Goal: Task Accomplishment & Management: Use online tool/utility

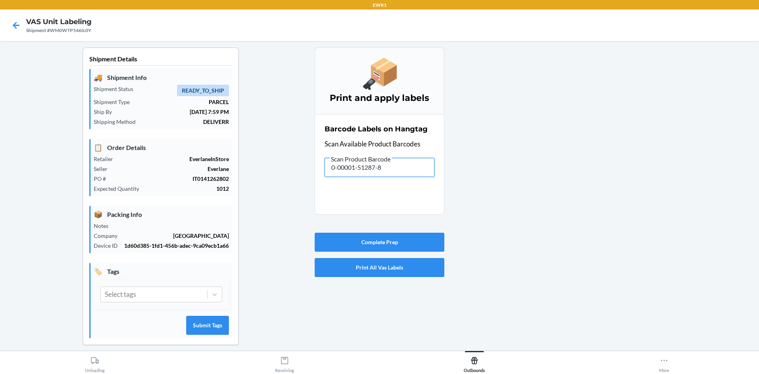
drag, startPoint x: 368, startPoint y: 171, endPoint x: 395, endPoint y: 172, distance: 27.3
click at [395, 172] on input "0-00001-51287-8" at bounding box center [380, 167] width 110 height 19
type input "0-00001-51282-3"
drag, startPoint x: 359, startPoint y: 166, endPoint x: 401, endPoint y: 166, distance: 41.5
click at [401, 166] on input "0-00001-51282-3" at bounding box center [380, 167] width 110 height 19
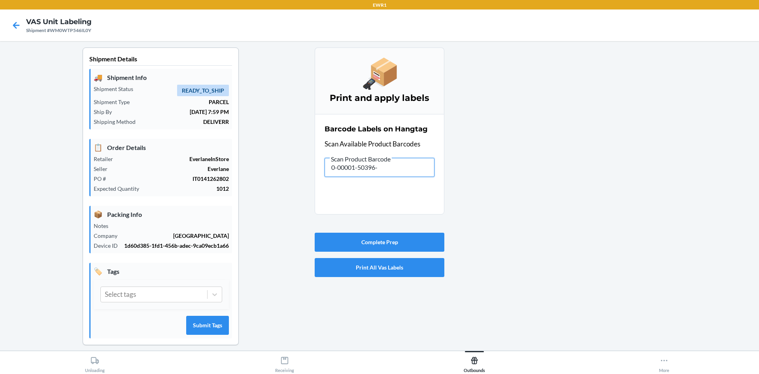
type input "0-00001-50396-8"
drag, startPoint x: 361, startPoint y: 168, endPoint x: 405, endPoint y: 169, distance: 44.7
click at [405, 169] on input "0-00001-50396-8" at bounding box center [380, 167] width 110 height 19
type input "0-00001-50404-0"
click at [417, 164] on input "0-00001-50404-0" at bounding box center [380, 167] width 110 height 19
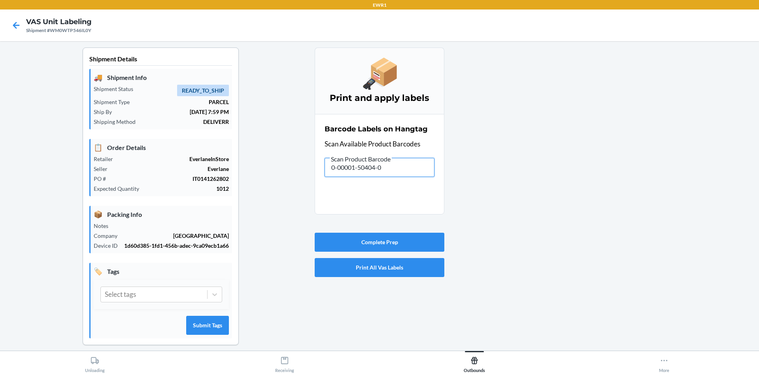
drag, startPoint x: 359, startPoint y: 168, endPoint x: 394, endPoint y: 166, distance: 34.4
click at [394, 166] on input "0-00001-50404-0" at bounding box center [380, 167] width 110 height 19
click at [366, 170] on input "0-00001-50404-0" at bounding box center [380, 167] width 110 height 19
drag, startPoint x: 364, startPoint y: 168, endPoint x: 398, endPoint y: 161, distance: 35.6
click at [398, 161] on input "0-00001-50404-0" at bounding box center [380, 167] width 110 height 19
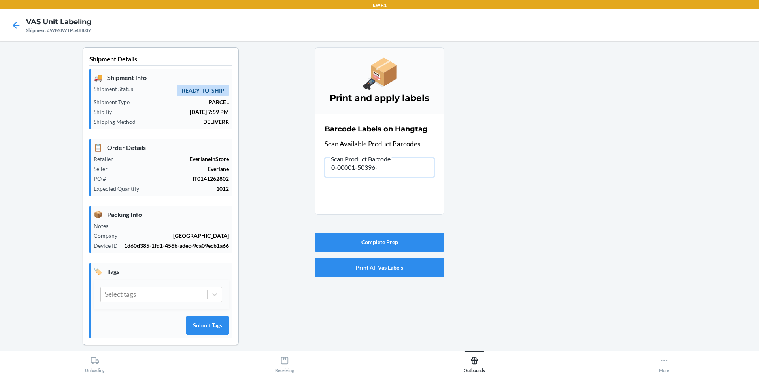
type input "0-00001-50396-8"
drag, startPoint x: 355, startPoint y: 171, endPoint x: 395, endPoint y: 170, distance: 39.6
click at [393, 170] on input "0-00001-50396-8" at bounding box center [380, 167] width 110 height 19
type input "0-00001-46681-2"
drag, startPoint x: 392, startPoint y: 160, endPoint x: 210, endPoint y: 178, distance: 183.1
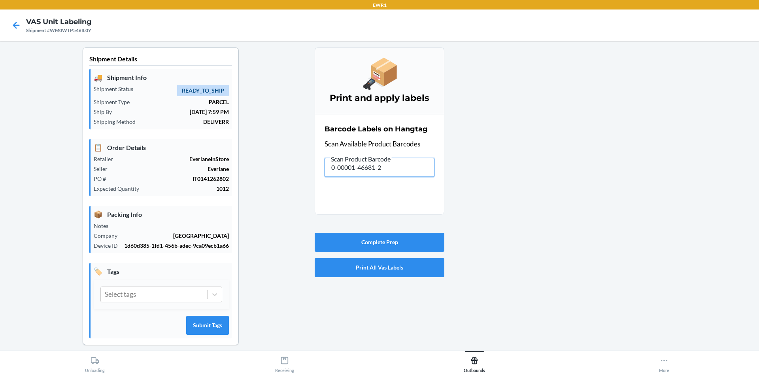
click at [211, 178] on div "Shipment Details 🚚 Shipment Info Shipment Status READY_TO_SHIP Shipment Type PA…" at bounding box center [379, 202] width 746 height 310
click at [393, 170] on input "0-00001-46681-2" at bounding box center [380, 167] width 110 height 19
click at [403, 169] on input "0-00001-46681-2" at bounding box center [380, 167] width 110 height 19
drag, startPoint x: 383, startPoint y: 169, endPoint x: 356, endPoint y: 174, distance: 27.6
click at [356, 174] on input "0-00001-46681-2" at bounding box center [380, 167] width 110 height 19
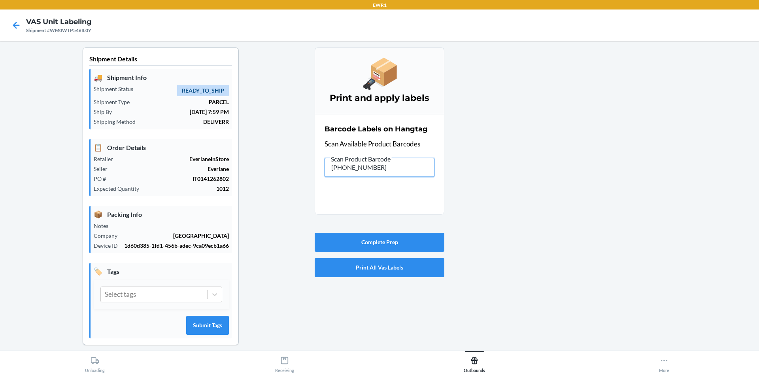
click at [359, 173] on input "[PHONE_NUMBER]" at bounding box center [380, 167] width 110 height 19
type input "0-00001-49759-5"
click at [391, 242] on button "Complete Prep" at bounding box center [380, 241] width 130 height 19
click at [393, 165] on input "0-00001-49759-5" at bounding box center [380, 167] width 110 height 19
click at [385, 172] on input "0-00001-49759-5" at bounding box center [380, 167] width 110 height 19
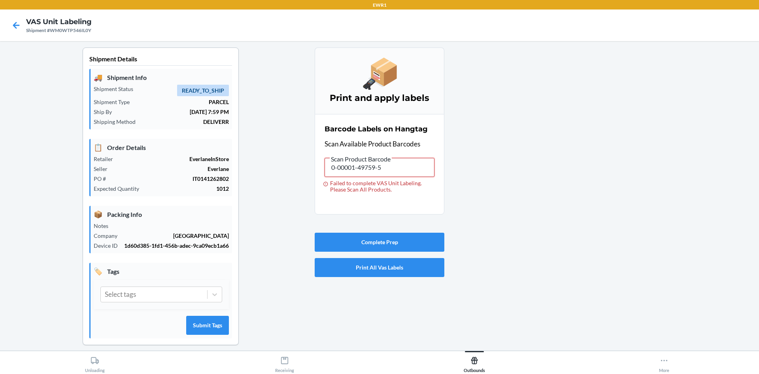
drag, startPoint x: 409, startPoint y: 173, endPoint x: 0, endPoint y: 130, distance: 411.5
click at [34, 172] on div "Shipment Details 🚚 Shipment Info Shipment Status READY_TO_SHIP Shipment Type PA…" at bounding box center [379, 202] width 746 height 310
click at [410, 172] on input "0-00001-49759-5" at bounding box center [380, 167] width 110 height 19
drag, startPoint x: 360, startPoint y: 168, endPoint x: 427, endPoint y: 174, distance: 67.1
click at [427, 174] on input "0-00001-49759-5" at bounding box center [380, 167] width 110 height 19
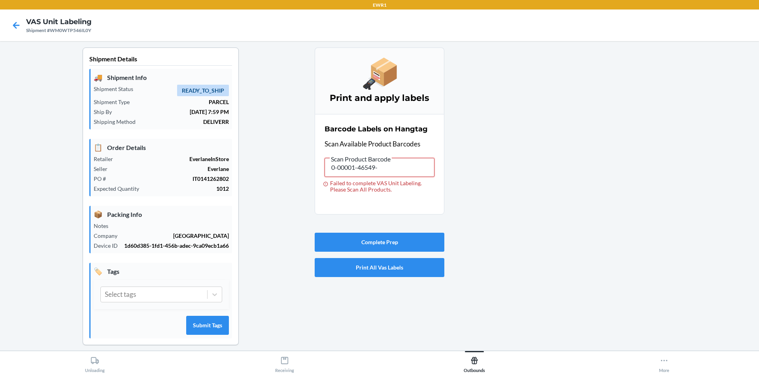
type input "0-00001-46549-5"
click at [381, 166] on input "0-00001-46549-5" at bounding box center [380, 167] width 110 height 19
click at [393, 168] on input "0-00001-46549-5" at bounding box center [380, 167] width 110 height 19
click at [414, 162] on input "0-00001-46549-5" at bounding box center [380, 167] width 110 height 19
drag, startPoint x: 366, startPoint y: 168, endPoint x: 385, endPoint y: 162, distance: 20.1
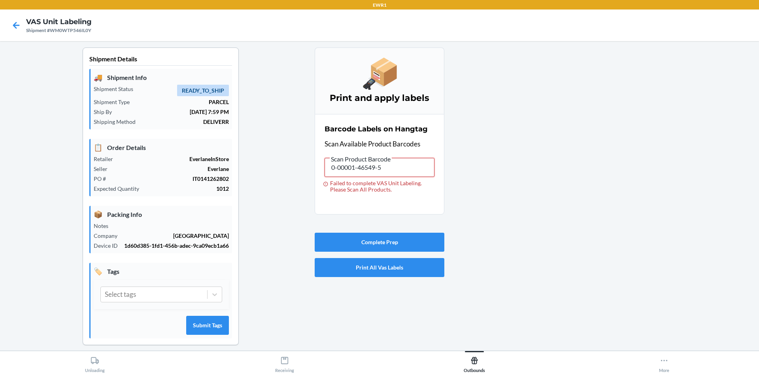
click at [404, 168] on input "0-00001-46549-5" at bounding box center [380, 167] width 110 height 19
type input "0-00001-46553-2"
click at [398, 172] on input "0-00001-46553-2" at bounding box center [380, 167] width 110 height 19
click at [400, 172] on input "." at bounding box center [380, 167] width 110 height 19
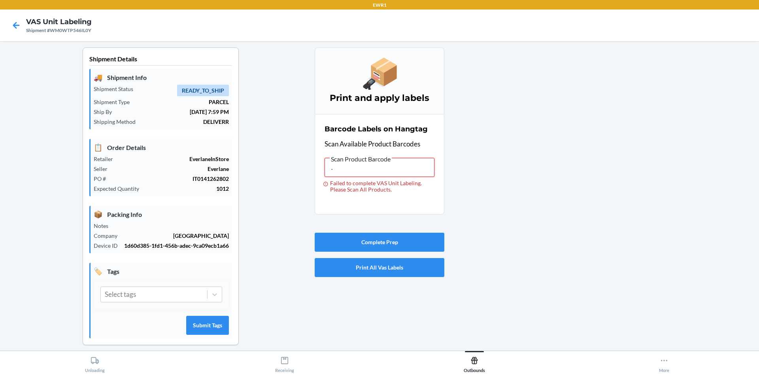
click at [401, 172] on input "." at bounding box center [380, 167] width 110 height 19
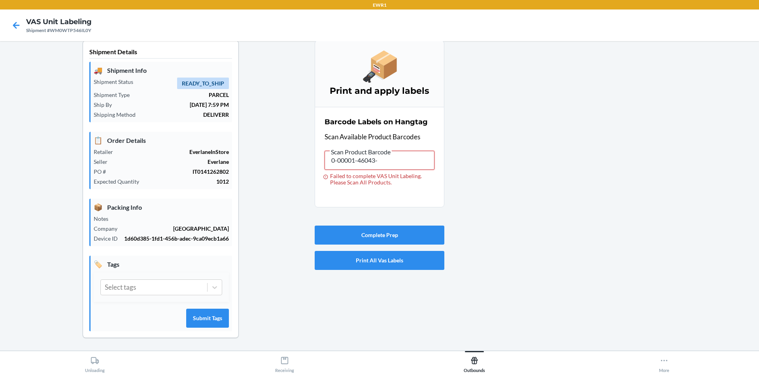
type input "0-00001-46043-8"
drag, startPoint x: 371, startPoint y: 160, endPoint x: 425, endPoint y: 161, distance: 54.2
click at [425, 161] on input "0-00001-46043-8" at bounding box center [380, 160] width 110 height 19
type input "0-00001-46042-1"
drag, startPoint x: 356, startPoint y: 160, endPoint x: 512, endPoint y: 183, distance: 157.4
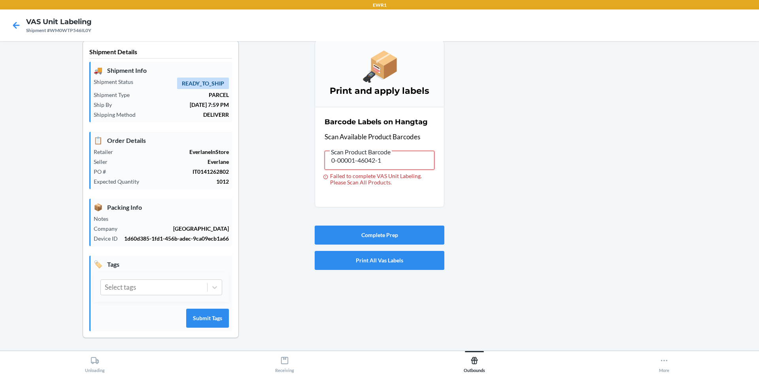
click at [512, 183] on div "Shipment Details 🚚 Shipment Info Shipment Status READY_TO_SHIP Shipment Type PA…" at bounding box center [379, 195] width 746 height 310
type input "0-00001-51102-4"
drag, startPoint x: 367, startPoint y: 162, endPoint x: 395, endPoint y: 158, distance: 27.9
click at [395, 158] on input "0-00001-51102-4" at bounding box center [380, 160] width 110 height 19
type input "0-00001-51111-6"
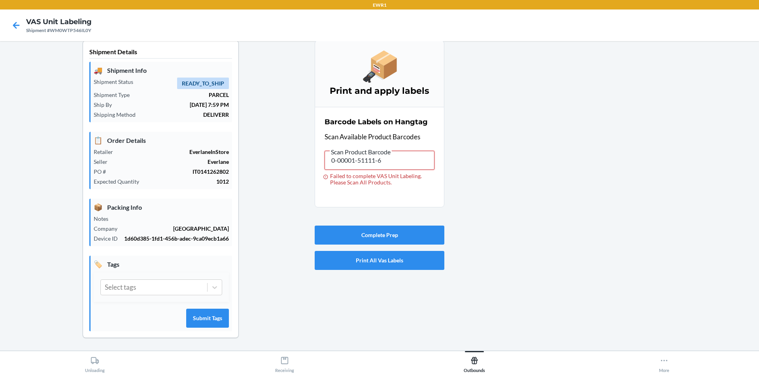
drag, startPoint x: 355, startPoint y: 164, endPoint x: 440, endPoint y: 161, distance: 85.0
click at [441, 163] on section "Barcode Labels on Hangtag Scan Available Product Barcodes Scan Product Barcode …" at bounding box center [380, 157] width 130 height 100
click at [440, 154] on section "Barcode Labels on Hangtag Scan Available Product Barcodes Scan Product Barcode …" at bounding box center [380, 157] width 130 height 100
click at [408, 160] on input "238-8" at bounding box center [380, 160] width 110 height 19
click at [406, 160] on input "238-8" at bounding box center [380, 160] width 110 height 19
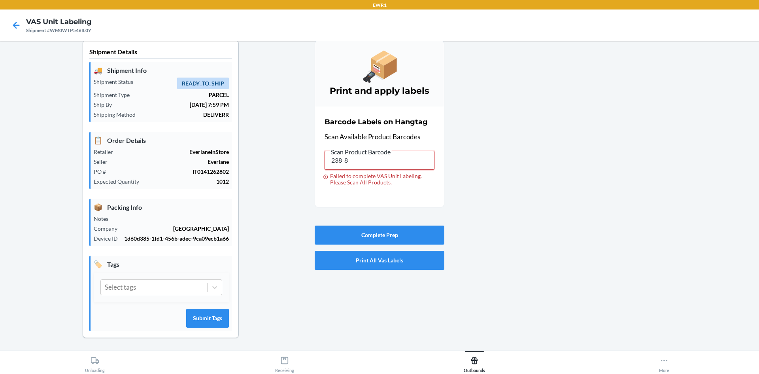
click at [406, 160] on input "238-8" at bounding box center [380, 160] width 110 height 19
click at [415, 200] on section "Barcode Labels on Hangtag Scan Available Product Barcodes Scan Product Barcode …" at bounding box center [380, 157] width 130 height 100
click at [448, 221] on div "Shipment Details 🚚 Shipment Info Shipment Status READY_TO_SHIP Shipment Type PA…" at bounding box center [379, 195] width 746 height 310
click at [380, 159] on input "0-00001-" at bounding box center [380, 160] width 110 height 19
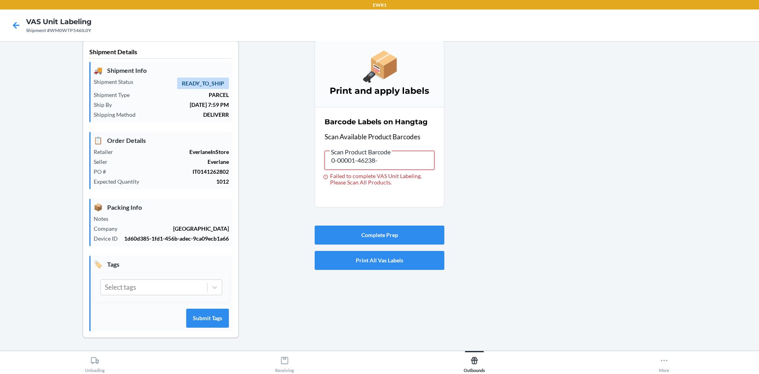
type input "0-00001-46238-8"
click at [418, 160] on input "0-00001-46238-8" at bounding box center [380, 160] width 110 height 19
drag, startPoint x: 367, startPoint y: 161, endPoint x: 410, endPoint y: 159, distance: 43.1
click at [421, 160] on input "0-00001-46238-8" at bounding box center [380, 160] width 110 height 19
type input "0-00001-46244-9"
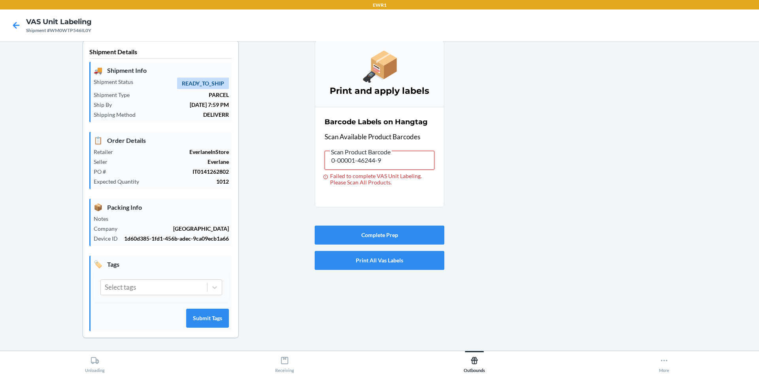
drag, startPoint x: 366, startPoint y: 161, endPoint x: 419, endPoint y: 161, distance: 53.4
click at [419, 161] on input "0-00001-46244-9" at bounding box center [380, 160] width 110 height 19
type input "0-00001-46253-1"
click at [399, 155] on input "0-00001-46253-1" at bounding box center [380, 160] width 110 height 19
click at [384, 161] on input "0-00001-46253-1" at bounding box center [380, 160] width 110 height 19
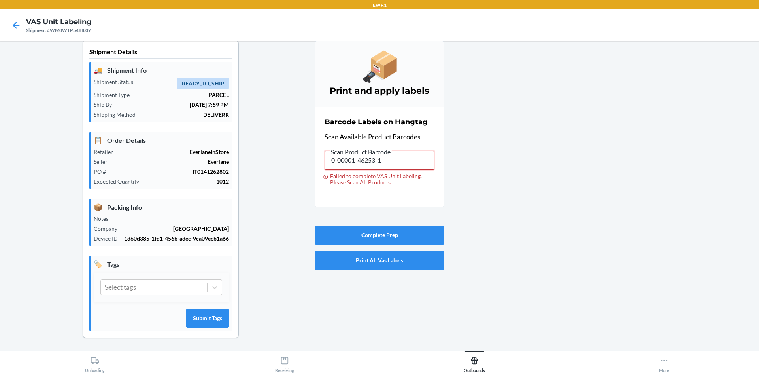
click at [379, 160] on input "0-00001-46253-1" at bounding box center [380, 160] width 110 height 19
drag, startPoint x: 369, startPoint y: 164, endPoint x: 409, endPoint y: 165, distance: 39.9
click at [409, 165] on input "0-00001-46253-1" at bounding box center [380, 160] width 110 height 19
type input "0-00001-46254-8"
click at [394, 163] on input "0-00001-46254-8" at bounding box center [380, 160] width 110 height 19
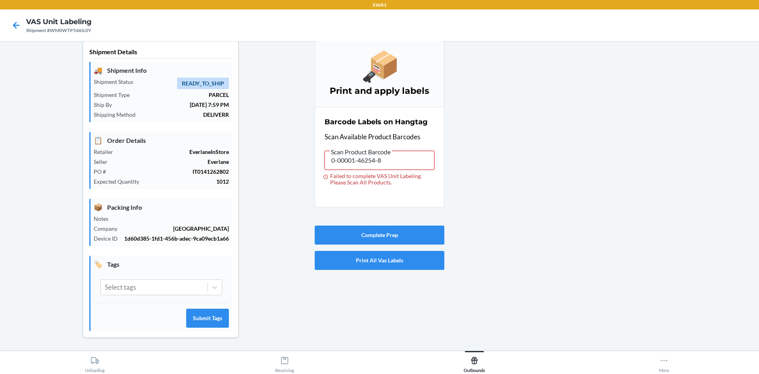
click at [389, 162] on input "0-00001-46254-8" at bounding box center [380, 160] width 110 height 19
click at [366, 164] on input "0-00001-46254-8" at bounding box center [380, 160] width 110 height 19
drag, startPoint x: 370, startPoint y: 162, endPoint x: 414, endPoint y: 162, distance: 43.9
click at [414, 162] on input "0-00001-46254-8" at bounding box center [380, 160] width 110 height 19
type input "0-00001-46257-9"
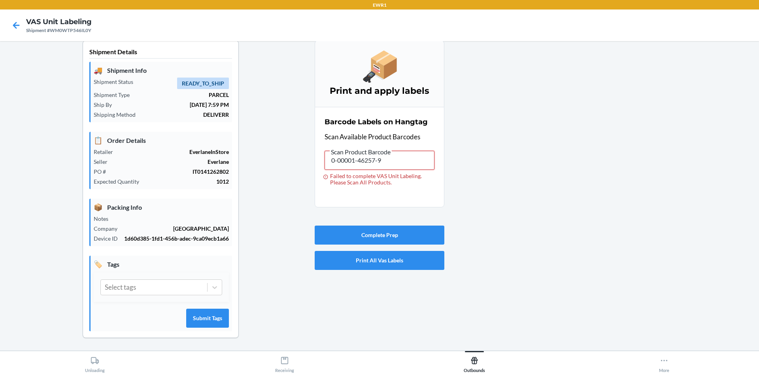
click at [385, 158] on input "0-00001-46257-9" at bounding box center [380, 160] width 110 height 19
drag, startPoint x: 362, startPoint y: 161, endPoint x: 417, endPoint y: 162, distance: 54.6
click at [417, 162] on input "0-00001-46257-9" at bounding box center [380, 160] width 110 height 19
type input "0-00001-46155-8"
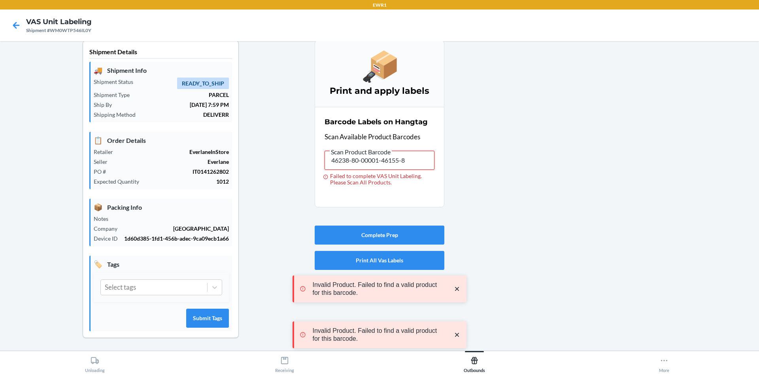
click at [383, 159] on input "46238-80-00001-46155-8" at bounding box center [380, 160] width 110 height 19
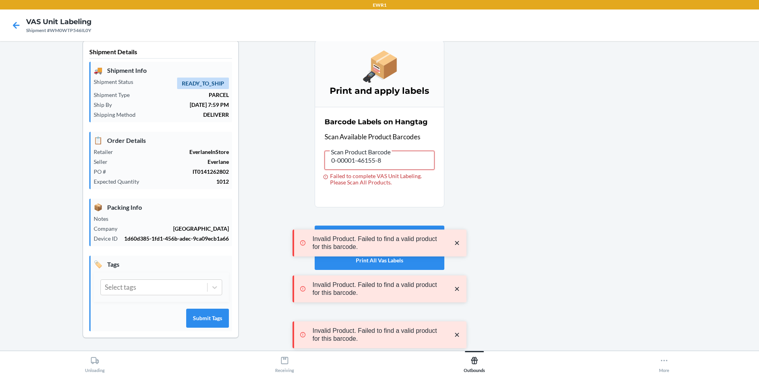
click at [381, 164] on input "0-00001-46155-8" at bounding box center [380, 160] width 110 height 19
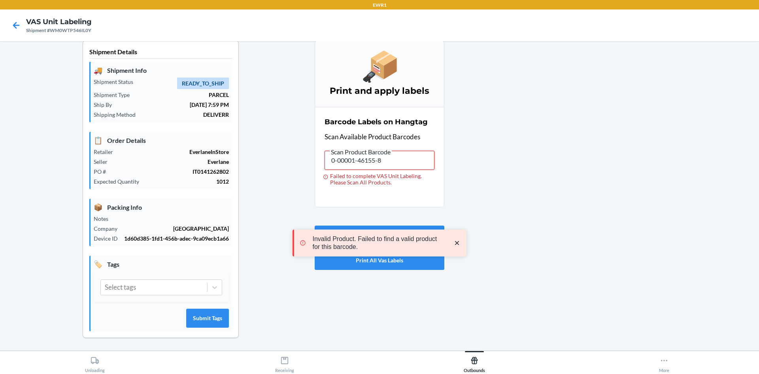
click at [381, 164] on input "0-00001-46155-8" at bounding box center [380, 160] width 110 height 19
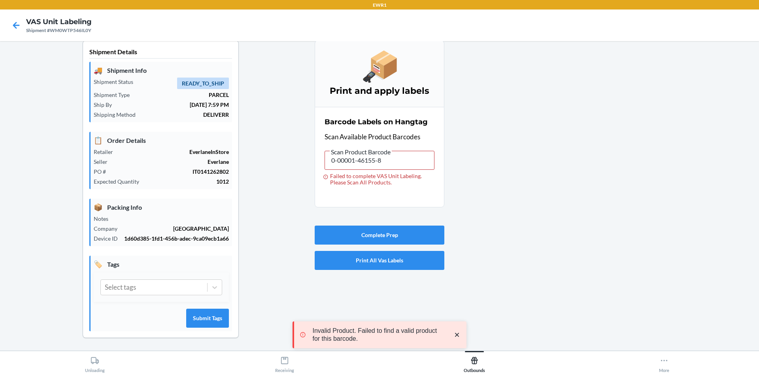
drag, startPoint x: 455, startPoint y: 163, endPoint x: 436, endPoint y: 170, distance: 20.1
click at [456, 164] on div at bounding box center [598, 195] width 308 height 310
drag, startPoint x: 357, startPoint y: 160, endPoint x: 400, endPoint y: 164, distance: 43.0
click at [400, 164] on input "0-00001-46155-8" at bounding box center [380, 160] width 110 height 19
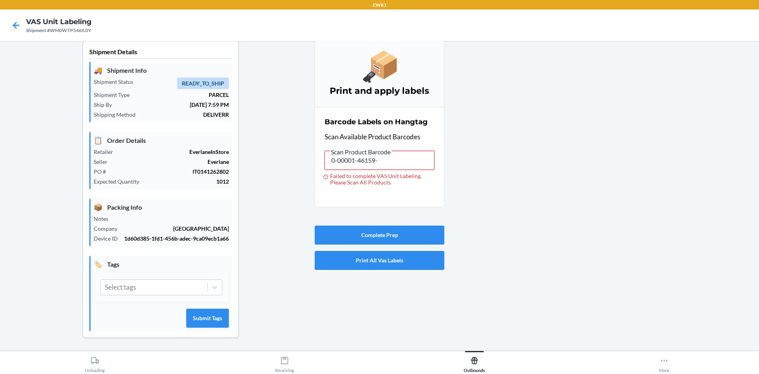
type input "0-00001-46159-6"
drag, startPoint x: 365, startPoint y: 161, endPoint x: 416, endPoint y: 166, distance: 51.3
click at [416, 166] on input "0-00001-46159-6" at bounding box center [380, 160] width 110 height 19
type input "0-00001-46160-2"
drag, startPoint x: 363, startPoint y: 162, endPoint x: 402, endPoint y: 162, distance: 38.3
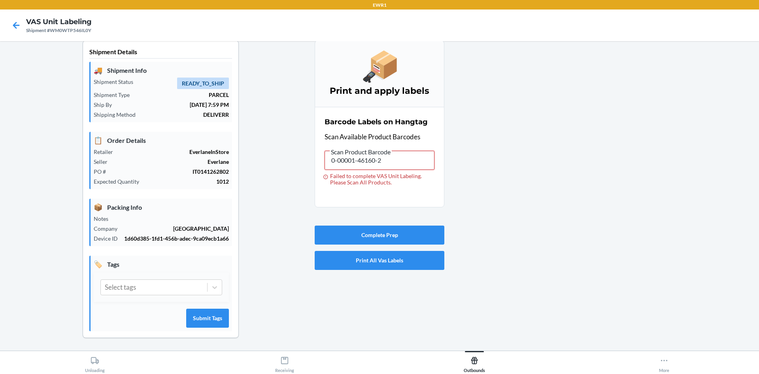
click at [402, 162] on input "0-00001-46160-2" at bounding box center [380, 160] width 110 height 19
type input "0-00001-46155-8"
drag, startPoint x: 359, startPoint y: 162, endPoint x: 396, endPoint y: 161, distance: 37.6
click at [396, 161] on input "0-00001-46155-8" at bounding box center [380, 160] width 110 height 19
type input "0-00001-49318-4"
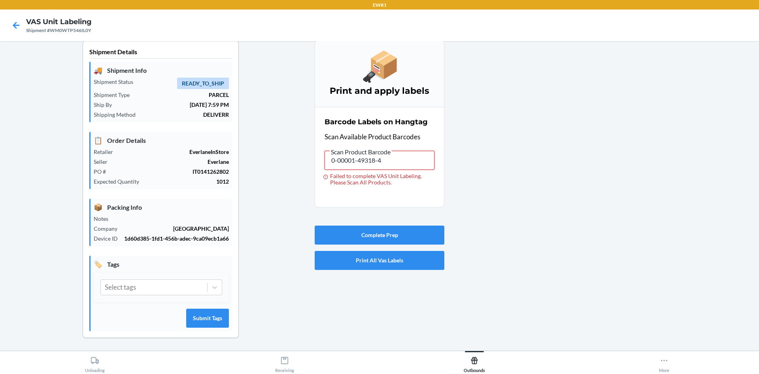
click at [411, 159] on input "0-00001-49318-4" at bounding box center [380, 160] width 110 height 19
click at [395, 161] on input "0-00001-49318-4" at bounding box center [380, 160] width 110 height 19
click at [393, 160] on input "0-00001-49318-4" at bounding box center [380, 160] width 110 height 19
click at [362, 159] on input "0-00001-49318-4" at bounding box center [380, 160] width 110 height 19
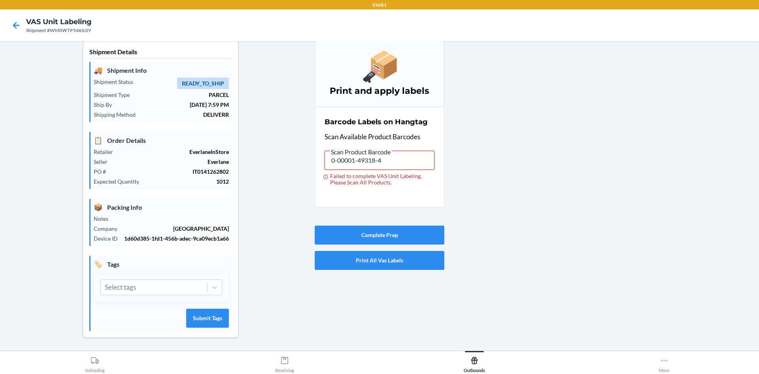
click at [362, 159] on input "0-00001-49318-4" at bounding box center [380, 160] width 110 height 19
click at [380, 161] on input "0-00001-49318-4" at bounding box center [380, 160] width 110 height 19
drag, startPoint x: 380, startPoint y: 161, endPoint x: 406, endPoint y: 166, distance: 26.0
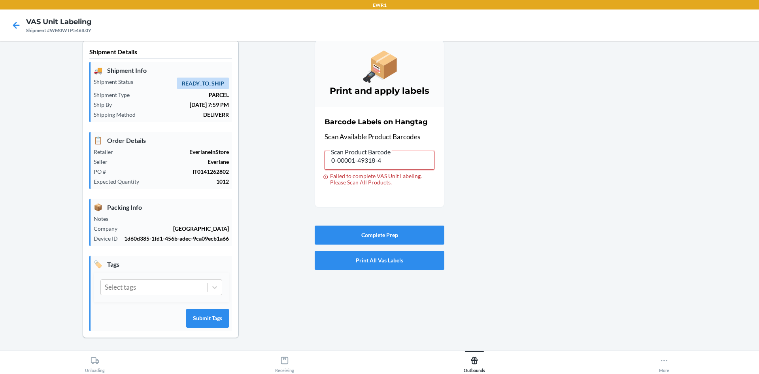
click at [384, 162] on input "0-00001-49318-4" at bounding box center [380, 160] width 110 height 19
click at [406, 166] on input "0-00001-49318-4" at bounding box center [380, 160] width 110 height 19
click at [404, 165] on input "0-00001-49318-4" at bounding box center [380, 160] width 110 height 19
drag, startPoint x: 366, startPoint y: 163, endPoint x: 448, endPoint y: 162, distance: 81.8
click at [448, 162] on div "Shipment Details 🚚 Shipment Info Shipment Status READY_TO_SHIP Shipment Type PA…" at bounding box center [379, 195] width 746 height 310
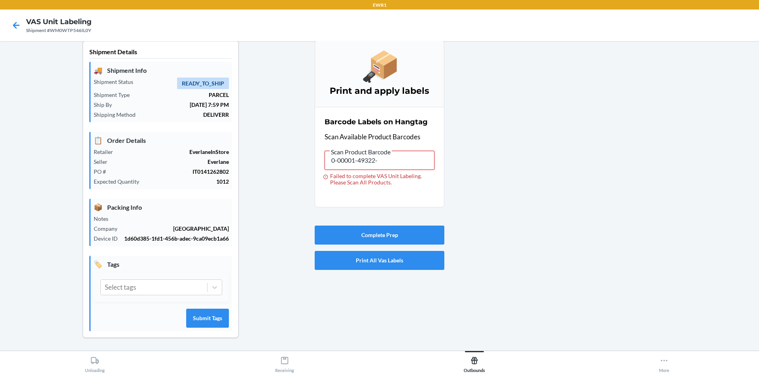
type input "0-00001-49322-1"
drag, startPoint x: 356, startPoint y: 161, endPoint x: 454, endPoint y: 166, distance: 98.1
click at [454, 166] on div "Shipment Details 🚚 Shipment Info Shipment Status READY_TO_SHIP Shipment Type PA…" at bounding box center [379, 195] width 746 height 310
type input "0-00001-23863-1"
click at [398, 163] on input "0-00001-23863-1" at bounding box center [380, 160] width 110 height 19
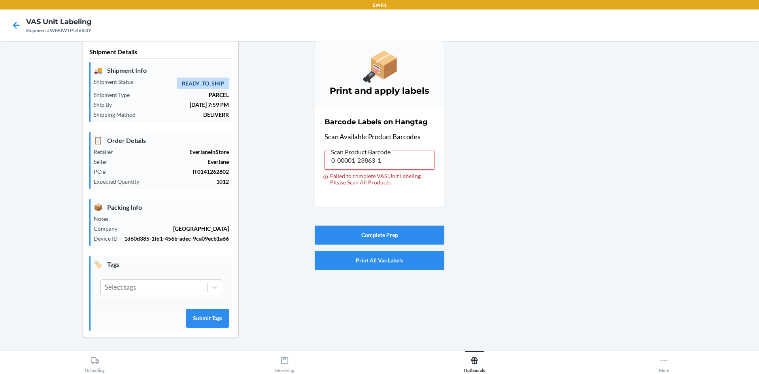
click at [399, 163] on input "0-00001-23863-1" at bounding box center [380, 160] width 110 height 19
drag, startPoint x: 370, startPoint y: 159, endPoint x: 483, endPoint y: 161, distance: 113.1
click at [483, 161] on div "Shipment Details 🚚 Shipment Info Shipment Status READY_TO_SHIP Shipment Type PA…" at bounding box center [379, 195] width 746 height 310
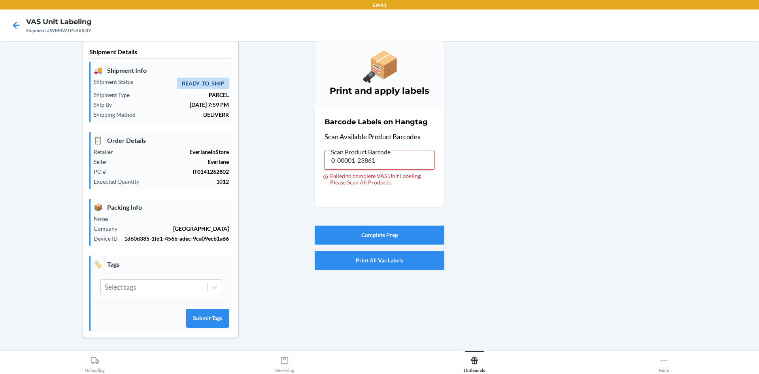
type input "0-00001-23861-7"
click at [417, 159] on input "0-00001-23861-7" at bounding box center [380, 160] width 110 height 19
drag, startPoint x: 368, startPoint y: 160, endPoint x: 388, endPoint y: 158, distance: 20.3
click at [388, 158] on input "0-00001-23861-7" at bounding box center [380, 160] width 110 height 19
type input "0-00001-23865-5"
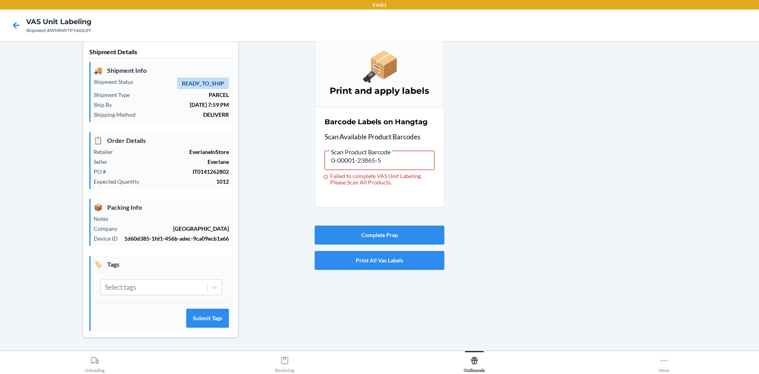
drag, startPoint x: 368, startPoint y: 160, endPoint x: 418, endPoint y: 158, distance: 50.2
click at [429, 164] on input "0-00001-23865-5" at bounding box center [380, 160] width 110 height 19
type input "0-00001-23861-7"
click at [397, 163] on input "0-00001-23861-7" at bounding box center [380, 160] width 110 height 19
drag, startPoint x: 387, startPoint y: 168, endPoint x: 393, endPoint y: 163, distance: 7.6
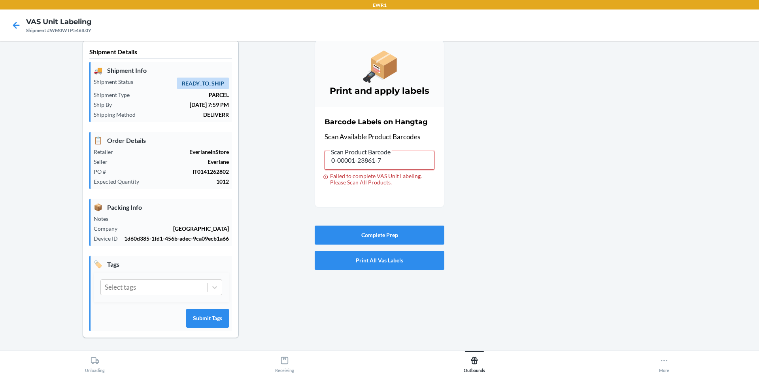
click at [387, 168] on input "0-00001-23861-7" at bounding box center [380, 160] width 110 height 19
click at [393, 163] on input "0-00001-23861-7" at bounding box center [380, 160] width 110 height 19
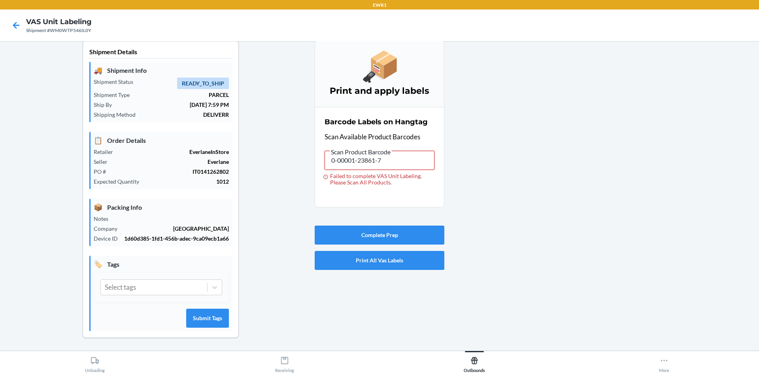
click at [421, 156] on input "0-00001-23861-7" at bounding box center [380, 160] width 110 height 19
click at [372, 162] on input "0-00001-23861-7" at bounding box center [380, 160] width 110 height 19
drag, startPoint x: 368, startPoint y: 159, endPoint x: 404, endPoint y: 162, distance: 36.1
click at [401, 165] on input "0-00001-23861-7" at bounding box center [380, 160] width 110 height 19
type input "0-00001-23863-1"
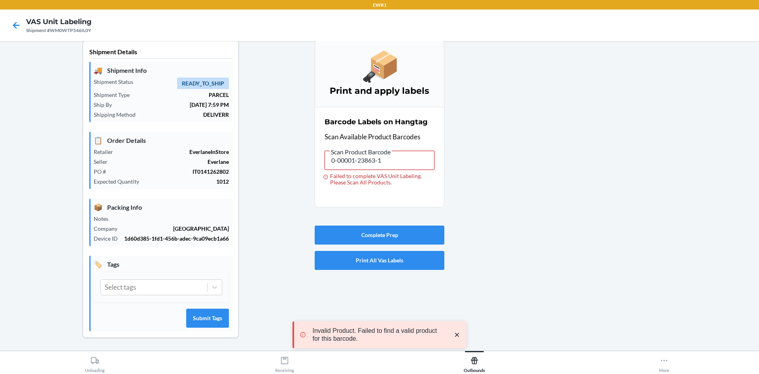
click at [402, 160] on input "0-00001-23863-1" at bounding box center [380, 160] width 110 height 19
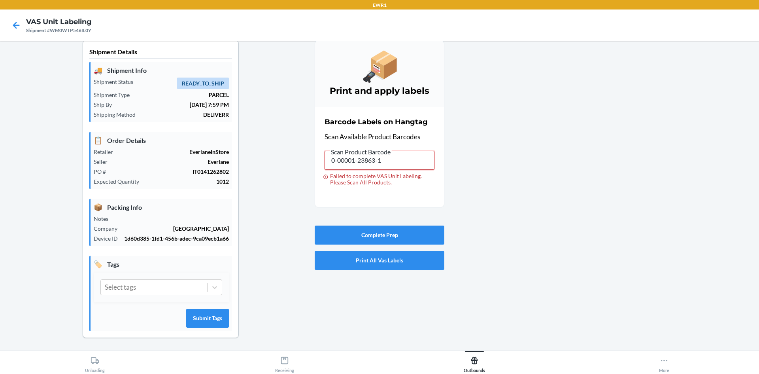
click at [402, 160] on input "0-00001-23863-1" at bounding box center [380, 160] width 110 height 19
drag, startPoint x: 369, startPoint y: 161, endPoint x: 417, endPoint y: 168, distance: 48.9
click at [417, 168] on input "0-00001-23863-1" at bounding box center [380, 160] width 110 height 19
type input "0-00001-23864-8"
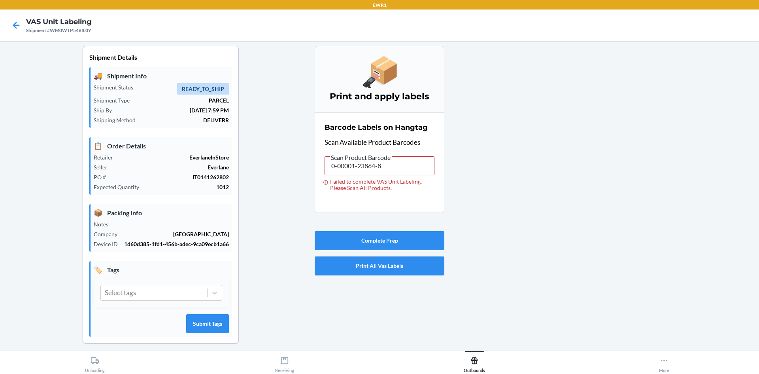
scroll to position [0, 0]
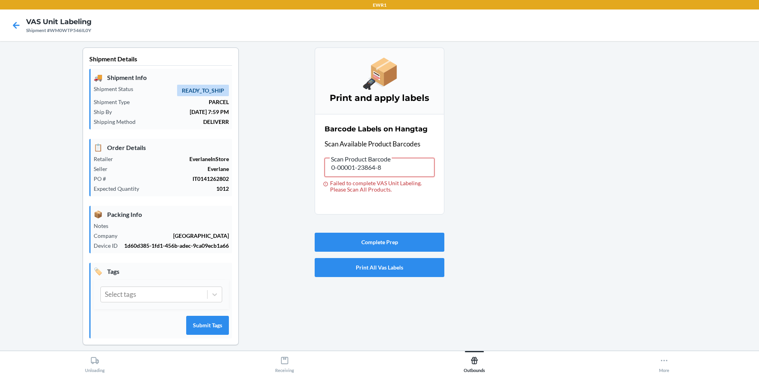
click at [397, 172] on input "0-00001-23864-8" at bounding box center [380, 167] width 110 height 19
drag, startPoint x: 371, startPoint y: 167, endPoint x: 416, endPoint y: 154, distance: 46.9
click at [429, 162] on input "0-00001-23864-8" at bounding box center [380, 167] width 110 height 19
type input "0-00001-23865-5"
drag, startPoint x: 425, startPoint y: 206, endPoint x: 534, endPoint y: 392, distance: 216.2
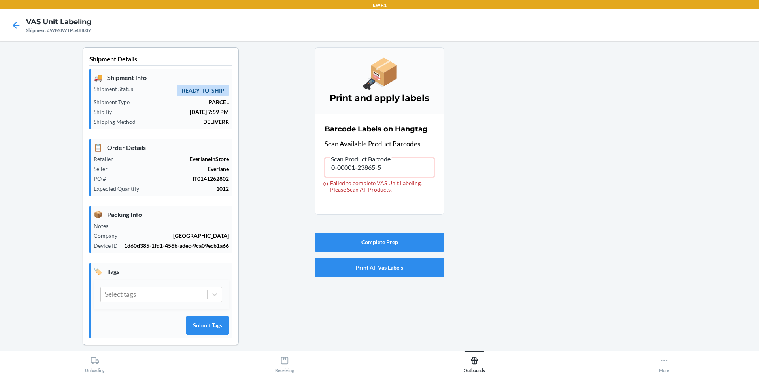
click at [534, 373] on html "EWR1 VAS Unit Labeling Shipment #WM0WTP546IL0Y Shipment Details 🚚 Shipment Info…" at bounding box center [379, 187] width 759 height 374
click at [386, 163] on input "0-00001-23865-5" at bounding box center [380, 167] width 110 height 19
click at [387, 166] on input "0-00001-23865-5" at bounding box center [380, 167] width 110 height 19
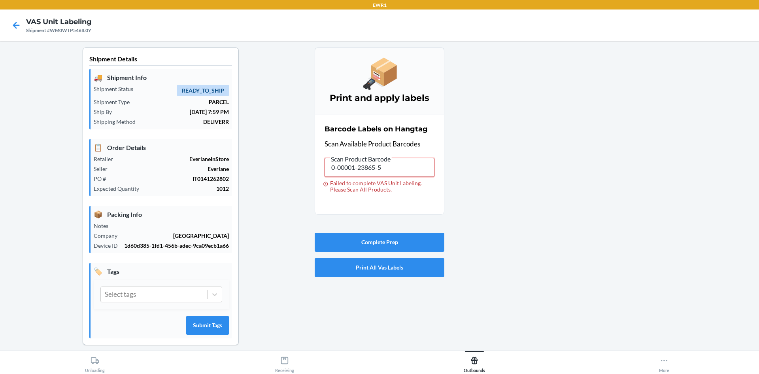
drag, startPoint x: 370, startPoint y: 168, endPoint x: 408, endPoint y: 164, distance: 39.0
click at [408, 164] on input "0-00001-23865-5" at bounding box center [380, 167] width 110 height 19
type input "0-00001-23864-8"
drag, startPoint x: 369, startPoint y: 167, endPoint x: 438, endPoint y: 167, distance: 69.2
click at [438, 167] on section "Barcode Labels on Hangtag Scan Available Product Barcodes Scan Product Barcode …" at bounding box center [380, 164] width 130 height 100
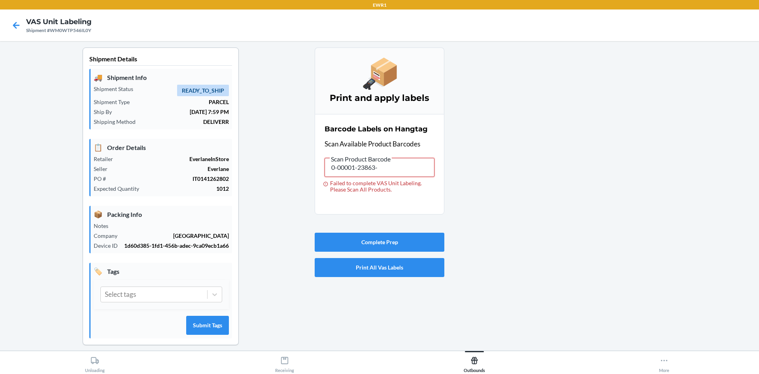
type input "0-00001-23863-1"
click at [400, 167] on input "0-00001-23863-1" at bounding box center [380, 167] width 110 height 19
click at [399, 168] on input "0-00001-23863-1" at bounding box center [380, 167] width 110 height 19
click at [400, 168] on input "0-00001-23863-1" at bounding box center [380, 167] width 110 height 19
click at [400, 169] on input "0-00001-23863-1" at bounding box center [380, 167] width 110 height 19
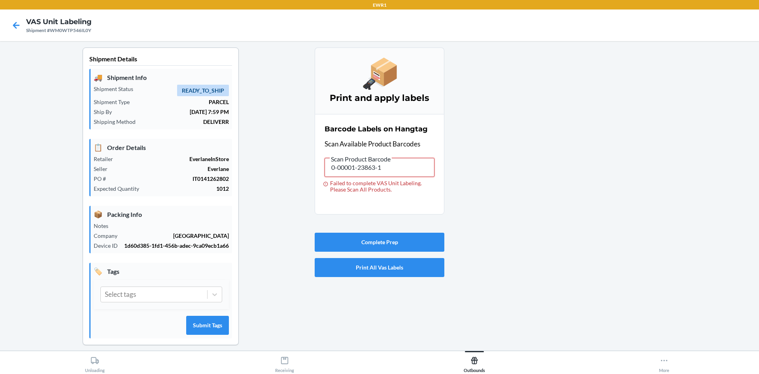
click at [400, 169] on input "0-00001-23863-1" at bounding box center [380, 167] width 110 height 19
click at [403, 168] on input "0-00001-23863-1" at bounding box center [380, 167] width 110 height 19
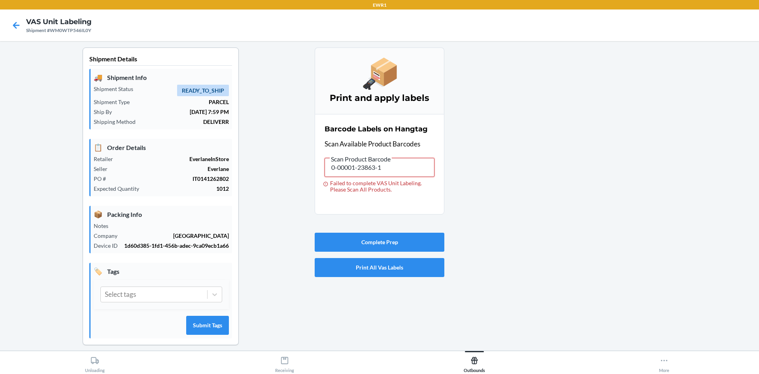
click at [412, 174] on input "0-00001-23863-1" at bounding box center [380, 167] width 110 height 19
drag, startPoint x: 398, startPoint y: 174, endPoint x: 270, endPoint y: 173, distance: 128.1
click at [270, 173] on div "Shipment Details 🚚 Shipment Info Shipment Status READY_TO_SHIP Shipment Type PA…" at bounding box center [379, 202] width 746 height 310
click at [406, 175] on input "0-00001-23863-1" at bounding box center [380, 167] width 110 height 19
click at [398, 170] on input "0-00001-23863-1" at bounding box center [380, 167] width 110 height 19
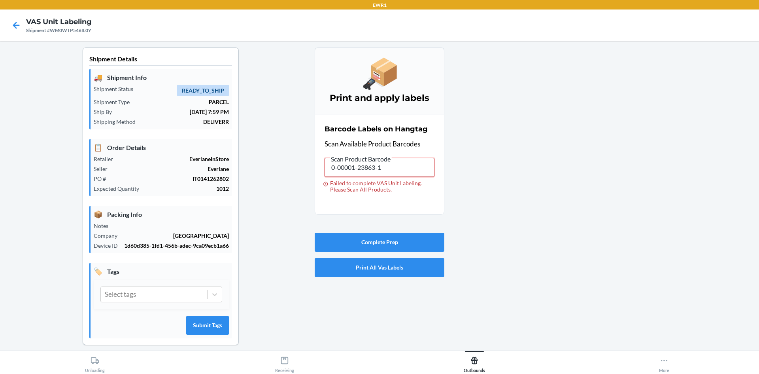
drag, startPoint x: 367, startPoint y: 168, endPoint x: 407, endPoint y: 168, distance: 39.9
click at [407, 168] on input "0-00001-23863-1" at bounding box center [380, 167] width 110 height 19
click at [400, 173] on input "0-00001-23863-1" at bounding box center [380, 167] width 110 height 19
drag, startPoint x: 369, startPoint y: 168, endPoint x: 438, endPoint y: 174, distance: 69.0
click at [438, 174] on section "Barcode Labels on Hangtag Scan Available Product Barcodes Scan Product Barcode …" at bounding box center [380, 164] width 130 height 100
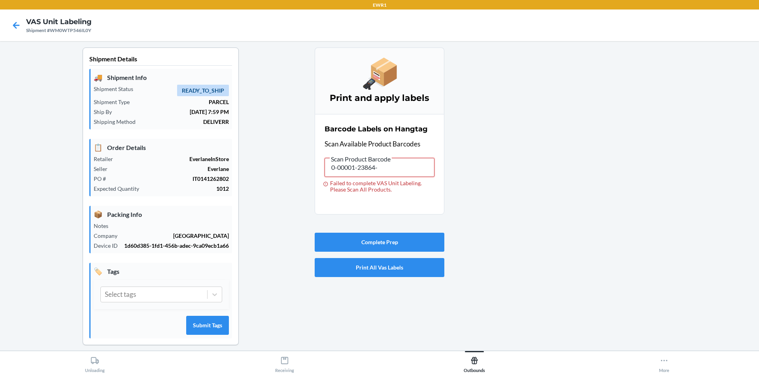
type input "0-00001-23864-8"
click at [364, 165] on input "0-00001-23864-8" at bounding box center [380, 167] width 110 height 19
drag, startPoint x: 367, startPoint y: 167, endPoint x: 406, endPoint y: 175, distance: 39.5
click at [406, 175] on input "0-00001-23864-8" at bounding box center [380, 167] width 110 height 19
click at [380, 172] on input "0-00001-23864-8" at bounding box center [380, 167] width 110 height 19
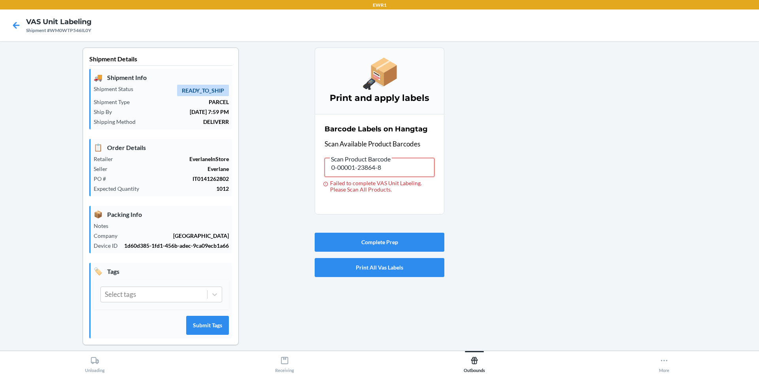
drag, startPoint x: 395, startPoint y: 168, endPoint x: 443, endPoint y: 169, distance: 47.4
click at [443, 169] on div "Shipment Details 🚚 Shipment Info Shipment Status READY_TO_SHIP Shipment Type PA…" at bounding box center [379, 202] width 746 height 310
type input "0-00001-23863-1"
click at [409, 166] on input "0-00001-23863-1" at bounding box center [380, 167] width 110 height 19
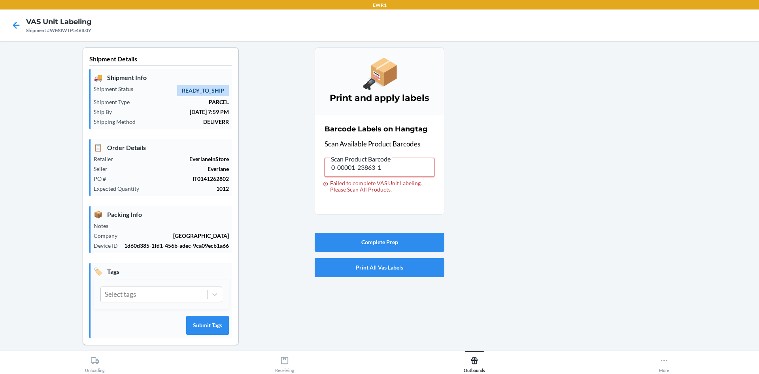
click at [409, 166] on input "0-00001-23863-1" at bounding box center [380, 167] width 110 height 19
type input "0-00001-238630-0"
click at [373, 170] on input "0-00001-238630-0" at bounding box center [380, 167] width 110 height 19
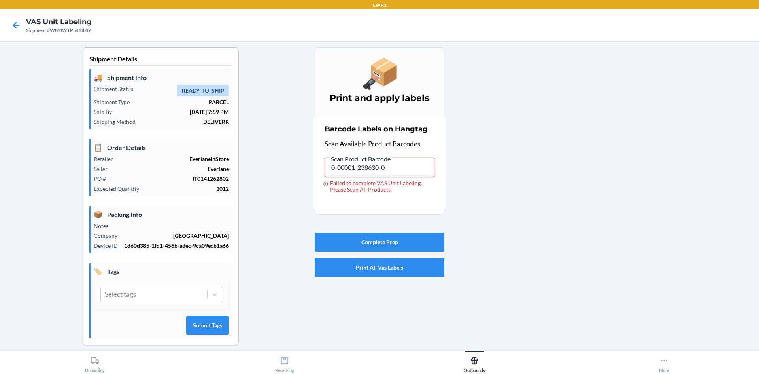
type input "0-00001-23860-0"
drag, startPoint x: 355, startPoint y: 169, endPoint x: 417, endPoint y: 167, distance: 62.1
click at [417, 167] on input "0-00001-23860-0" at bounding box center [380, 167] width 110 height 19
type input "0-00001-46651-5"
click at [407, 166] on input "0-00001-46651-5" at bounding box center [380, 167] width 110 height 19
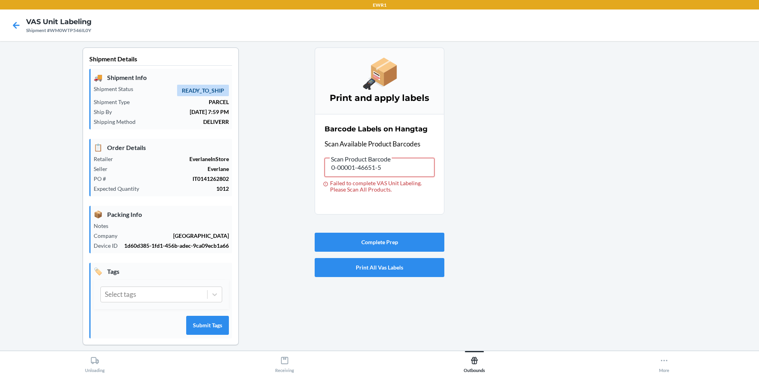
click at [407, 166] on input "0-00001-46651-5" at bounding box center [380, 167] width 110 height 19
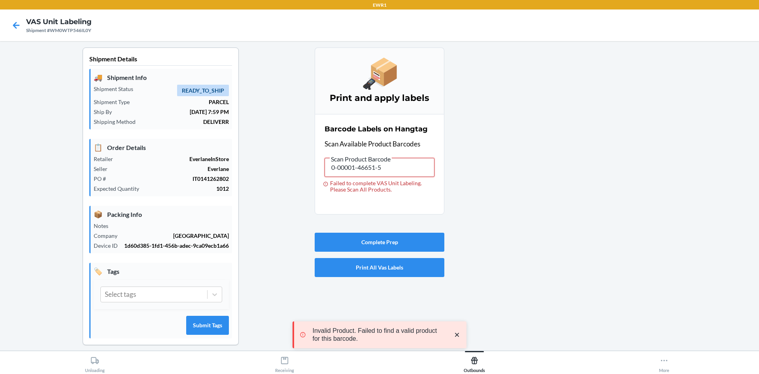
click at [412, 159] on input "0-00001-46651-5" at bounding box center [380, 167] width 110 height 19
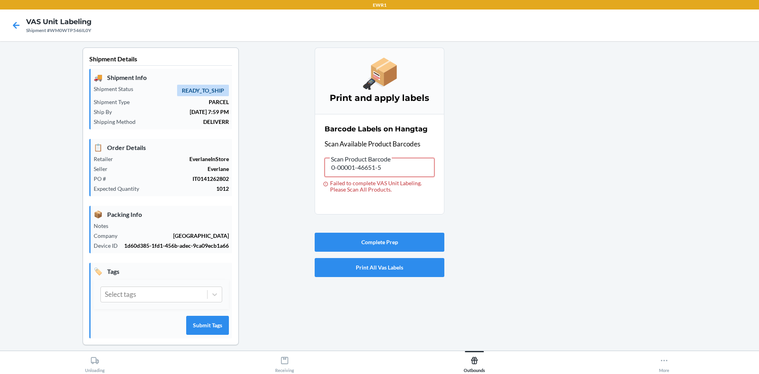
click at [409, 165] on input "0-00001-46651-5" at bounding box center [380, 167] width 110 height 19
drag, startPoint x: 359, startPoint y: 168, endPoint x: 470, endPoint y: 166, distance: 111.5
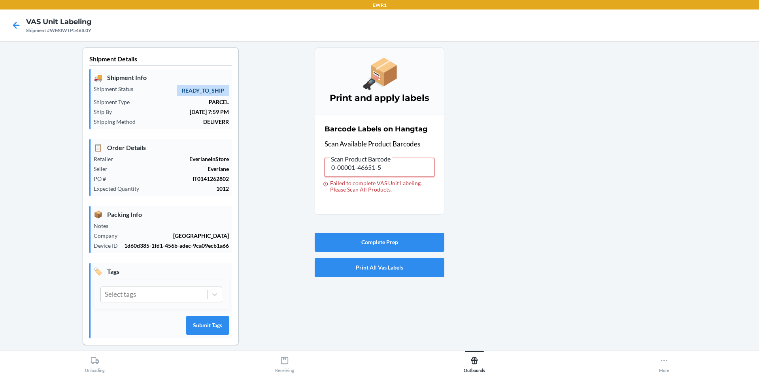
click at [470, 166] on div "Shipment Details 🚚 Shipment Info Shipment Status READY_TO_SHIP Shipment Type PA…" at bounding box center [379, 202] width 746 height 310
type input "0-00001-49755-7"
click at [383, 168] on input "0-00001-49755-7" at bounding box center [380, 167] width 110 height 19
drag, startPoint x: 364, startPoint y: 169, endPoint x: 387, endPoint y: 168, distance: 23.7
click at [387, 168] on input "0-00001-49755-7" at bounding box center [380, 167] width 110 height 19
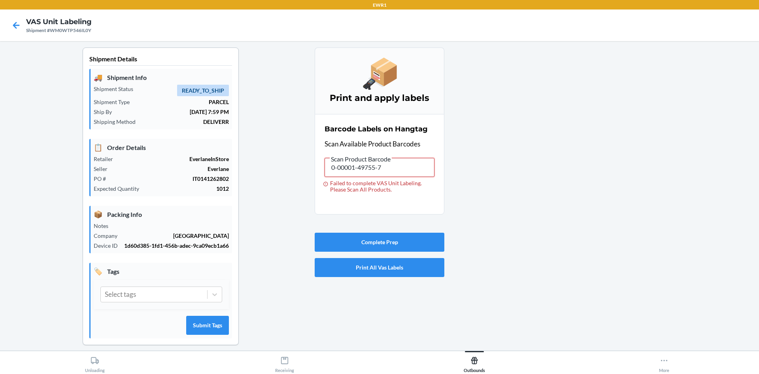
click at [371, 169] on input "0-00001-49755-7" at bounding box center [380, 167] width 110 height 19
click at [368, 170] on input "0-00001-49755-7" at bounding box center [380, 167] width 110 height 19
click at [366, 168] on input "0-00001-49755-7" at bounding box center [380, 167] width 110 height 19
click at [368, 167] on input "0-00001-49755-7" at bounding box center [380, 167] width 110 height 19
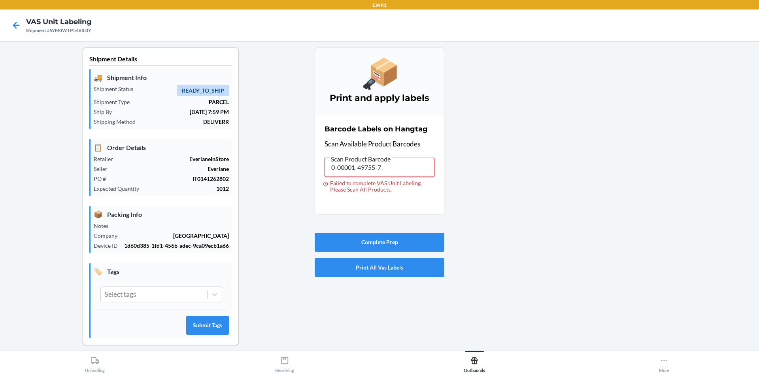
drag, startPoint x: 366, startPoint y: 167, endPoint x: 395, endPoint y: 167, distance: 29.3
click at [395, 167] on input "0-00001-49755-7" at bounding box center [380, 167] width 110 height 19
type input "0-00001-49757-1"
drag, startPoint x: 398, startPoint y: 167, endPoint x: 355, endPoint y: 169, distance: 43.1
click at [355, 169] on input "0-00001-49757-1" at bounding box center [380, 167] width 110 height 19
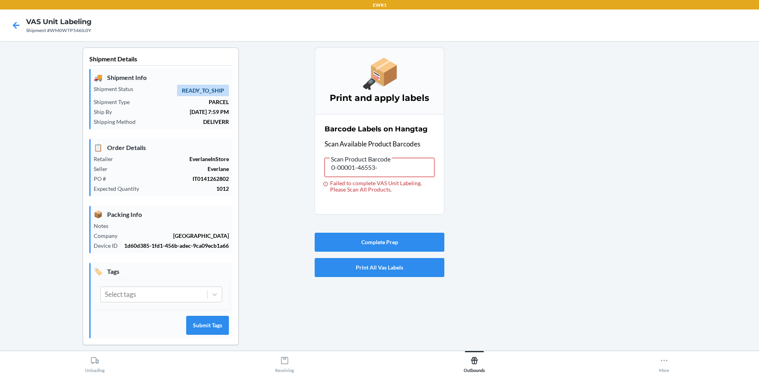
type input "0-00001-46553-2"
drag, startPoint x: 362, startPoint y: 168, endPoint x: 410, endPoint y: 167, distance: 47.4
click at [410, 167] on input "0-00001-46553-2" at bounding box center [380, 167] width 110 height 19
type input "0-00001-46649-2"
click at [403, 164] on input "0-00001-46649-2" at bounding box center [380, 167] width 110 height 19
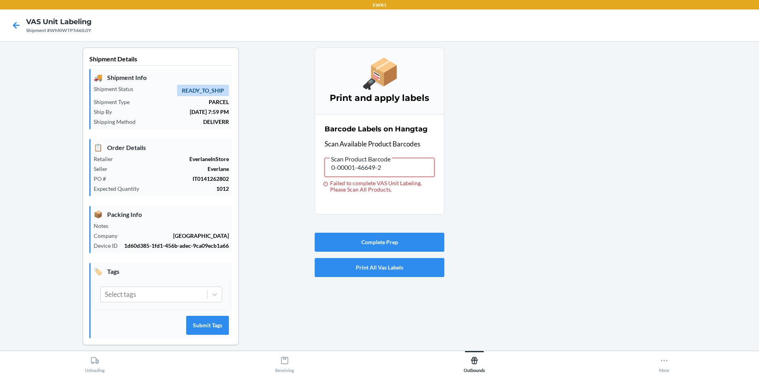
drag, startPoint x: 360, startPoint y: 169, endPoint x: 448, endPoint y: 166, distance: 87.8
click at [448, 167] on div "Shipment Details 🚚 Shipment Info Shipment Status READY_TO_SHIP Shipment Type PA…" at bounding box center [379, 202] width 746 height 310
type input "0-00001-49755-7"
drag, startPoint x: 365, startPoint y: 167, endPoint x: 430, endPoint y: 167, distance: 64.8
click at [430, 167] on input "0-00001-49755-7" at bounding box center [380, 167] width 110 height 19
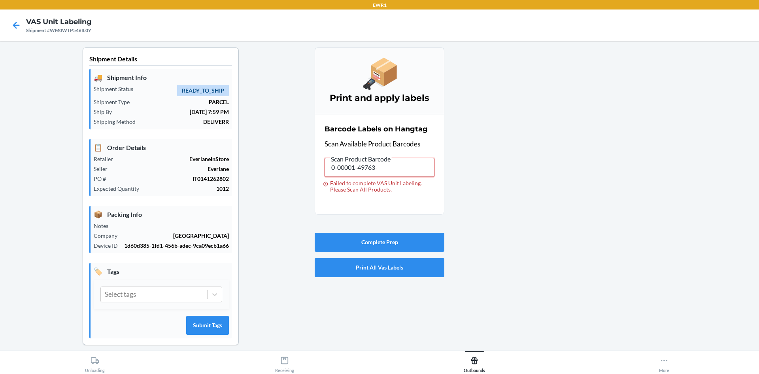
type input "0-00001-49763-2"
drag, startPoint x: 366, startPoint y: 166, endPoint x: 468, endPoint y: 166, distance: 101.6
click at [468, 166] on div "Shipment Details 🚚 Shipment Info Shipment Status READY_TO_SHIP Shipment Type PA…" at bounding box center [379, 202] width 746 height 310
type input "0-00001-49755-7"
drag, startPoint x: 358, startPoint y: 170, endPoint x: 432, endPoint y: 174, distance: 74.4
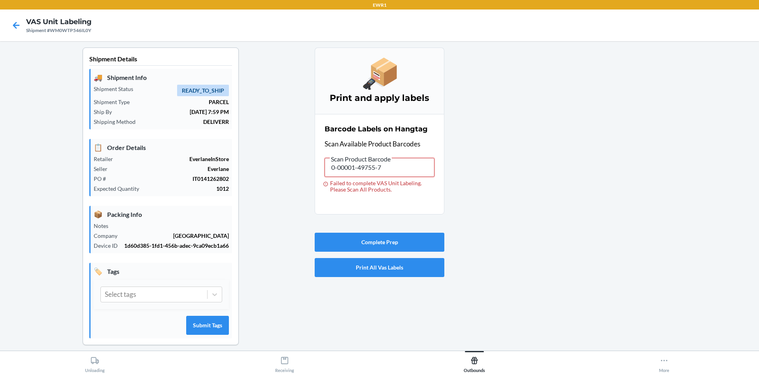
click at [432, 174] on section "Barcode Labels on Hangtag Scan Available Product Barcodes Scan Product Barcode …" at bounding box center [380, 164] width 130 height 100
type input "0-00001-47213-4"
click at [397, 173] on input "0-00001-47213-4" at bounding box center [380, 167] width 110 height 19
click at [385, 167] on input "0-00001-47213-4" at bounding box center [380, 167] width 110 height 19
click at [399, 166] on input "0-00001-47213-4" at bounding box center [380, 167] width 110 height 19
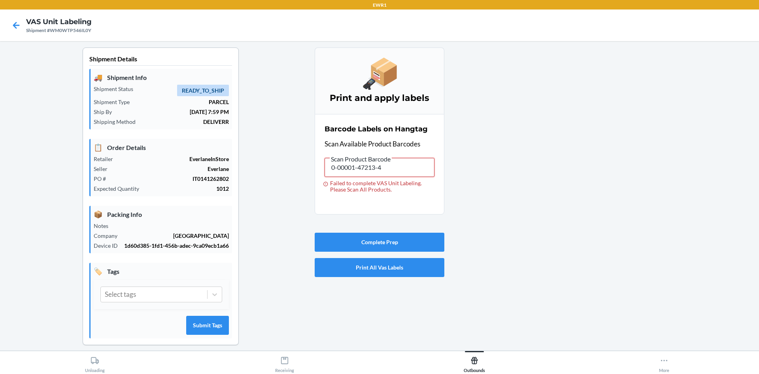
click at [383, 175] on input "0-00001-47213-4" at bounding box center [380, 167] width 110 height 19
click at [417, 172] on input "0-00001-47213-4" at bounding box center [380, 167] width 110 height 19
click at [361, 170] on input "0-00001-47213-4" at bounding box center [380, 167] width 110 height 19
click at [360, 169] on input "0-00001-47213-4" at bounding box center [380, 167] width 110 height 19
drag, startPoint x: 359, startPoint y: 168, endPoint x: 440, endPoint y: 170, distance: 81.1
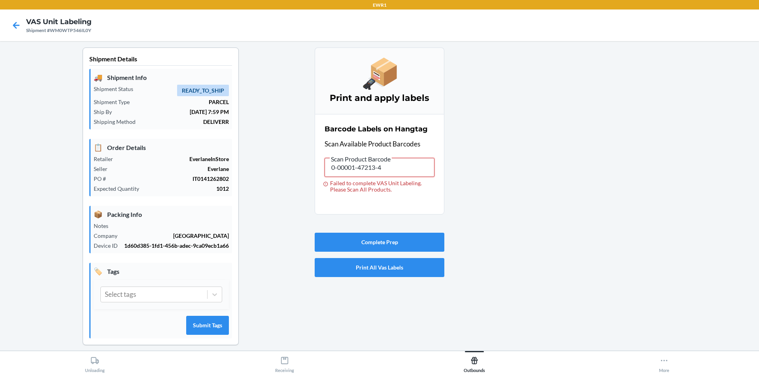
click at [440, 170] on section "Barcode Labels on Hangtag Scan Available Product Barcodes Scan Product Barcode …" at bounding box center [380, 164] width 130 height 100
type input "0-00001-46551-8"
click at [416, 170] on input "0-00001-46551-8" at bounding box center [380, 167] width 110 height 19
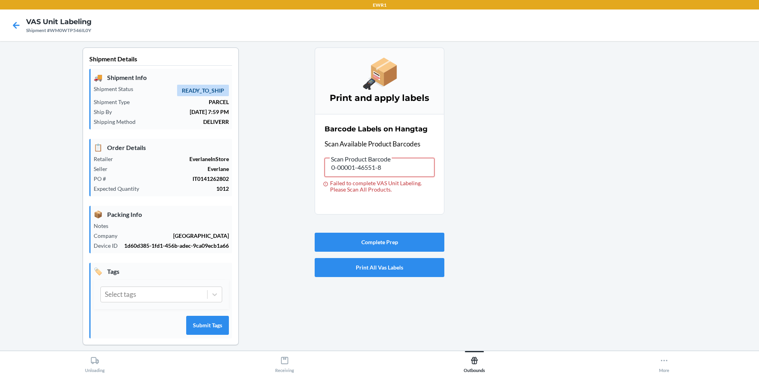
click at [416, 170] on input "0-00001-46551-8" at bounding box center [380, 167] width 110 height 19
drag, startPoint x: 360, startPoint y: 166, endPoint x: 373, endPoint y: 160, distance: 14.3
click at [402, 159] on input "0-00001-46551-8" at bounding box center [380, 167] width 110 height 19
type input "0-00001-49760-1"
click at [414, 172] on input "0-00001-49760-1" at bounding box center [380, 167] width 110 height 19
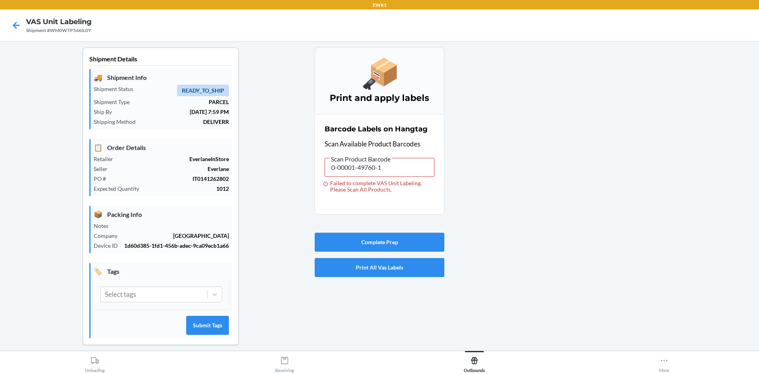
type input "."
click at [414, 172] on input "." at bounding box center [380, 167] width 110 height 19
type input "0-00001-49757-1"
drag, startPoint x: 359, startPoint y: 168, endPoint x: 510, endPoint y: 142, distance: 153.9
click at [510, 142] on div "Shipment Details 🚚 Shipment Info Shipment Status READY_TO_SHIP Shipment Type PA…" at bounding box center [379, 202] width 746 height 310
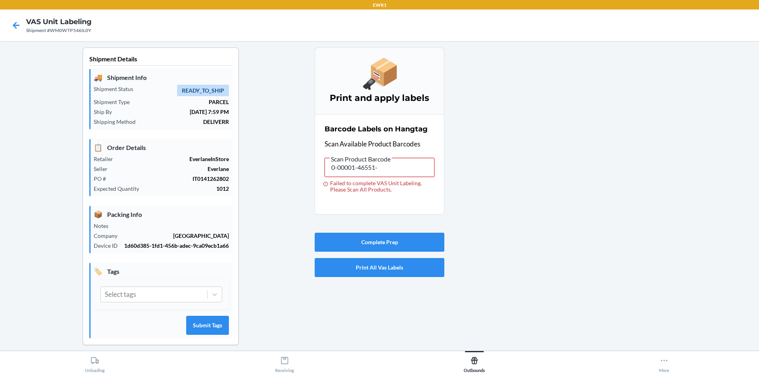
type input "0-00001-46551-8"
click at [424, 166] on input "0-00001-46551-8" at bounding box center [380, 167] width 110 height 19
drag, startPoint x: 359, startPoint y: 168, endPoint x: 413, endPoint y: 165, distance: 53.5
click at [413, 166] on input "0-00001-46551-8" at bounding box center [380, 167] width 110 height 19
type input "0-00001-49757-1"
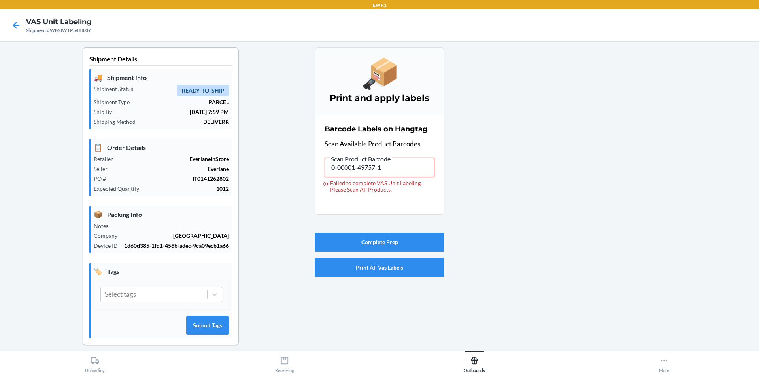
click at [397, 168] on input "0-00001-49757-1" at bounding box center [380, 167] width 110 height 19
click at [397, 173] on input "0-00001-49757-1" at bounding box center [380, 167] width 110 height 19
drag, startPoint x: 359, startPoint y: 168, endPoint x: 441, endPoint y: 168, distance: 81.8
click at [441, 168] on section "Barcode Labels on Hangtag Scan Available Product Barcodes Scan Product Barcode …" at bounding box center [380, 164] width 130 height 100
type input "0-00001-46548-8"
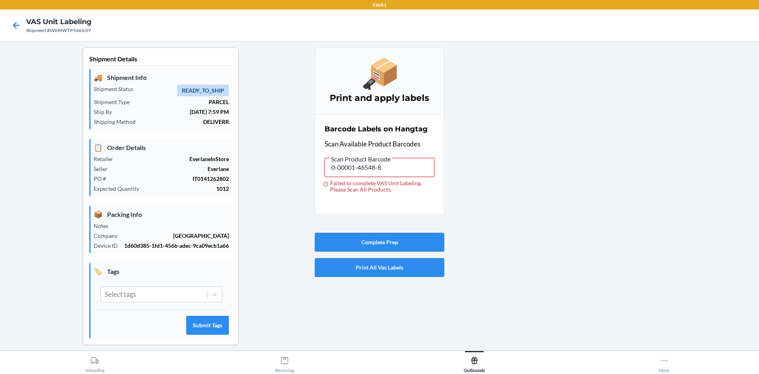
click at [393, 170] on input "0-00001-46548-8" at bounding box center [380, 167] width 110 height 19
drag, startPoint x: 380, startPoint y: 168, endPoint x: 356, endPoint y: 170, distance: 23.8
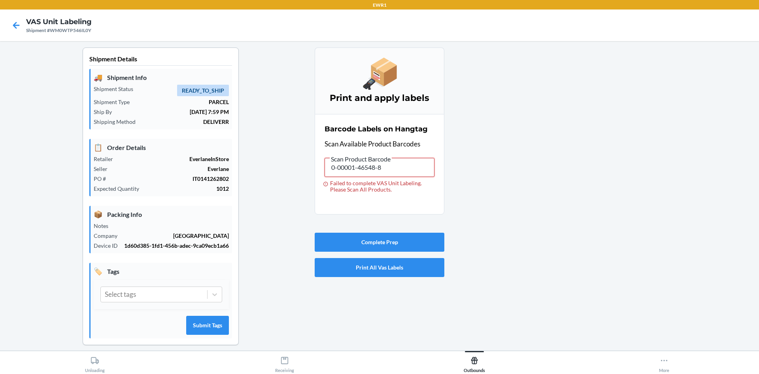
click at [356, 170] on input "0-00001-46548-8" at bounding box center [380, 167] width 110 height 19
type input "0-00001-496004-8"
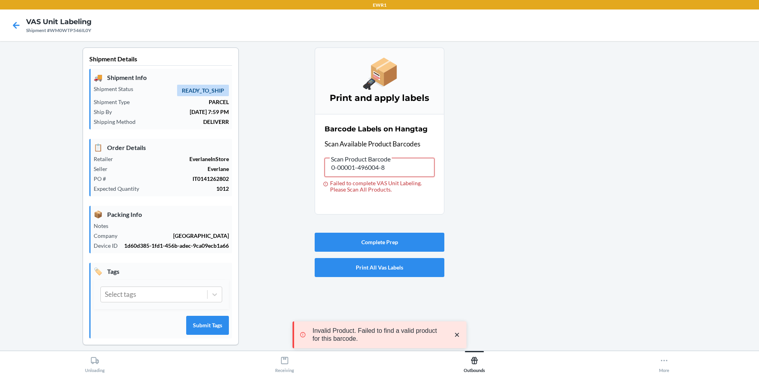
drag, startPoint x: 363, startPoint y: 167, endPoint x: 428, endPoint y: 170, distance: 64.9
click at [427, 171] on input "0-00001-496004-8" at bounding box center [380, 167] width 110 height 19
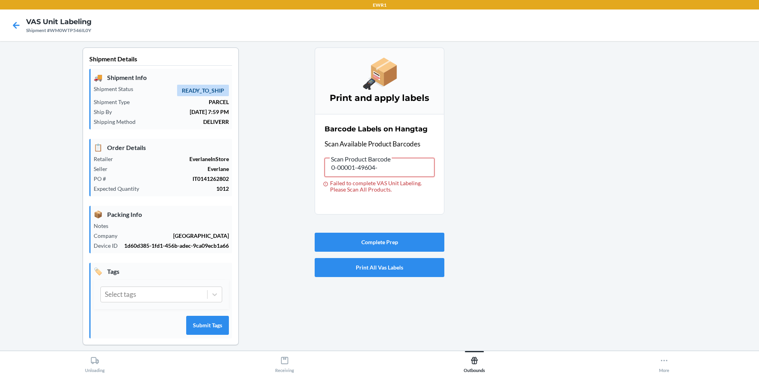
type input "0-00001-49604-8"
click at [390, 161] on input "0-00001-49604-8" at bounding box center [380, 167] width 110 height 19
drag, startPoint x: 358, startPoint y: 168, endPoint x: 451, endPoint y: 167, distance: 92.9
click at [451, 167] on div "Shipment Details 🚚 Shipment Info Shipment Status READY_TO_SHIP Shipment Type PA…" at bounding box center [379, 202] width 746 height 310
type input "0-00001-46649-2"
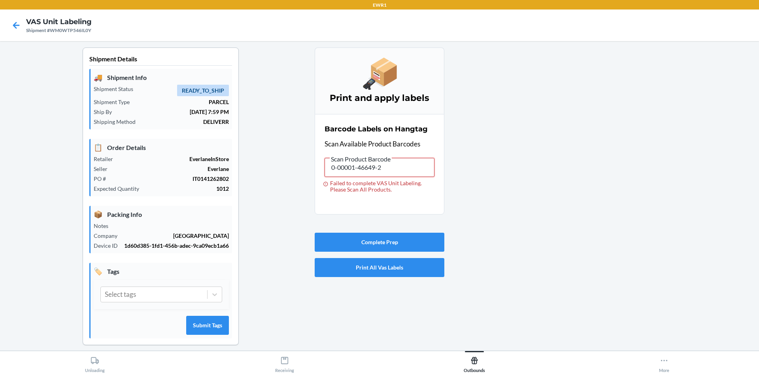
click at [389, 170] on input "0-00001-46649-2" at bounding box center [380, 167] width 110 height 19
drag, startPoint x: 367, startPoint y: 167, endPoint x: 412, endPoint y: 172, distance: 45.3
click at [412, 172] on input "0-00001-46649-2" at bounding box center [380, 167] width 110 height 19
type input "0-00001-46650-8"
click at [412, 172] on input "0-00001-46650-8" at bounding box center [380, 167] width 110 height 19
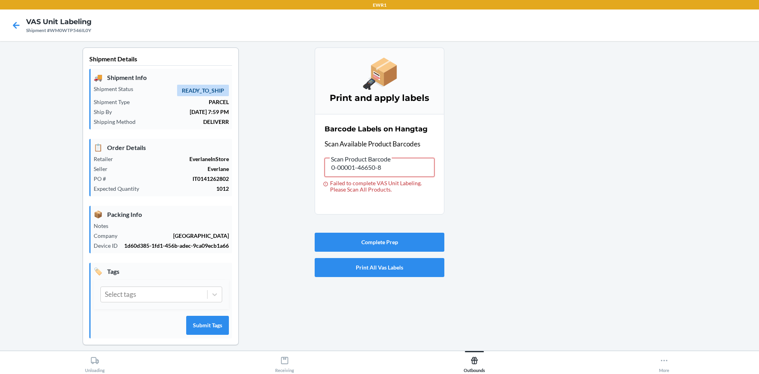
click at [390, 167] on input "0-00001-46650-8" at bounding box center [380, 167] width 110 height 19
drag, startPoint x: 364, startPoint y: 168, endPoint x: 448, endPoint y: 172, distance: 83.5
click at [448, 172] on div "Shipment Details 🚚 Shipment Info Shipment Status READY_TO_SHIP Shipment Type PA…" at bounding box center [379, 202] width 746 height 310
type input "0-00001-46685-0"
click at [392, 168] on input "0-00001-46685-0" at bounding box center [380, 167] width 110 height 19
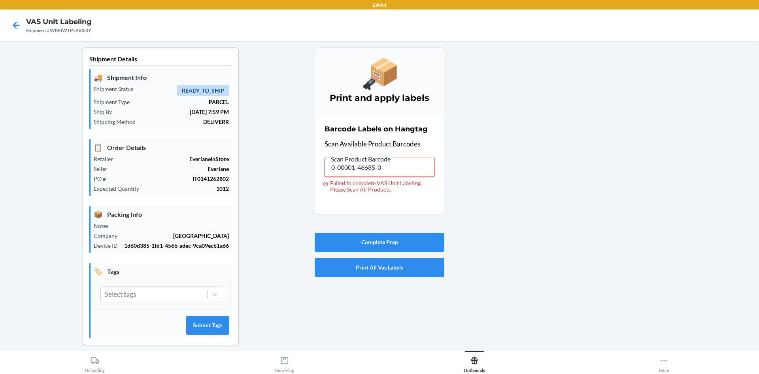
drag, startPoint x: 364, startPoint y: 167, endPoint x: 419, endPoint y: 170, distance: 55.0
click at [419, 170] on input "0-00001-46685-0" at bounding box center [380, 167] width 110 height 19
type input "0-00001-46679-9"
click at [402, 168] on input "0-00001-46679-9" at bounding box center [380, 167] width 110 height 19
click at [388, 164] on input "0-00001-46679-9" at bounding box center [380, 167] width 110 height 19
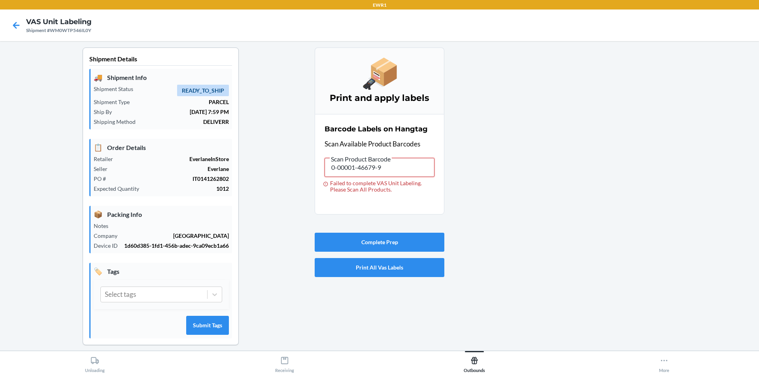
click at [396, 171] on input "0-00001-46679-9" at bounding box center [380, 167] width 110 height 19
drag, startPoint x: 395, startPoint y: 167, endPoint x: 355, endPoint y: 173, distance: 40.8
click at [355, 173] on input "0-00001-46679-9" at bounding box center [380, 167] width 110 height 19
type input "0-00001-95462-4"
drag, startPoint x: 355, startPoint y: 170, endPoint x: 419, endPoint y: 176, distance: 63.5
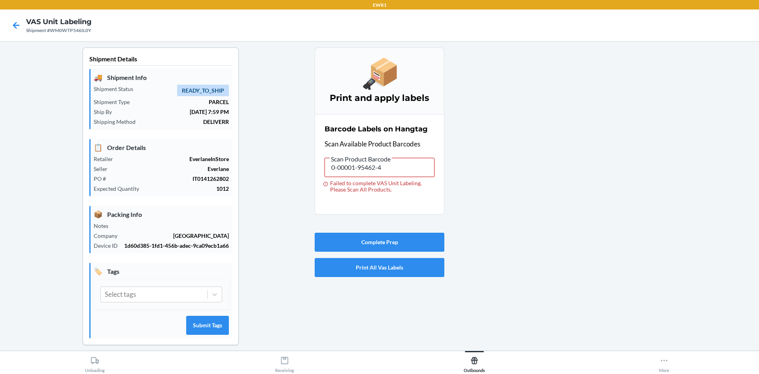
click at [419, 176] on input "0-00001-95462-4" at bounding box center [380, 167] width 110 height 19
click at [419, 174] on input "0-00001-95462-4" at bounding box center [380, 167] width 110 height 19
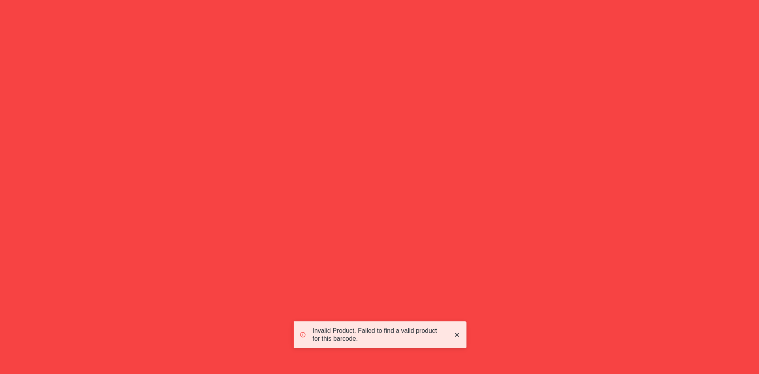
click at [382, 162] on span "Scan Product Barcode" at bounding box center [361, 159] width 62 height 8
click at [382, 162] on input "0-00001-95462-4" at bounding box center [380, 167] width 110 height 19
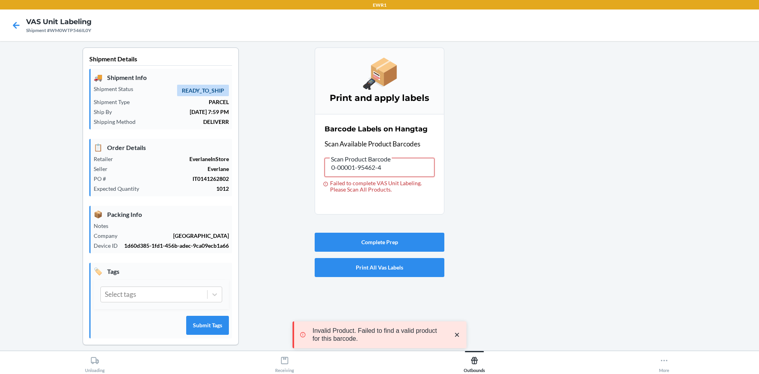
click at [351, 171] on input "0-00001-95462-4" at bounding box center [380, 167] width 110 height 19
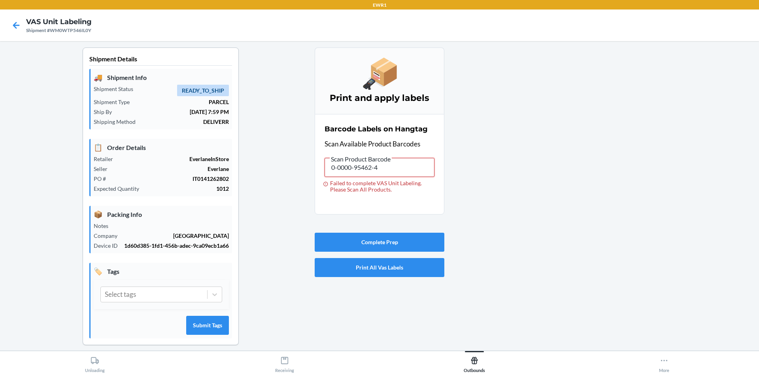
type input "0-00000-95462-4"
click at [396, 168] on input "0-00000-95462-4" at bounding box center [380, 167] width 110 height 19
click at [399, 162] on input "0-00000-95462-4" at bounding box center [380, 167] width 110 height 19
click at [404, 171] on input "0-00000-95462-4" at bounding box center [380, 167] width 110 height 19
click at [406, 170] on input "0-00000-95462-4" at bounding box center [380, 167] width 110 height 19
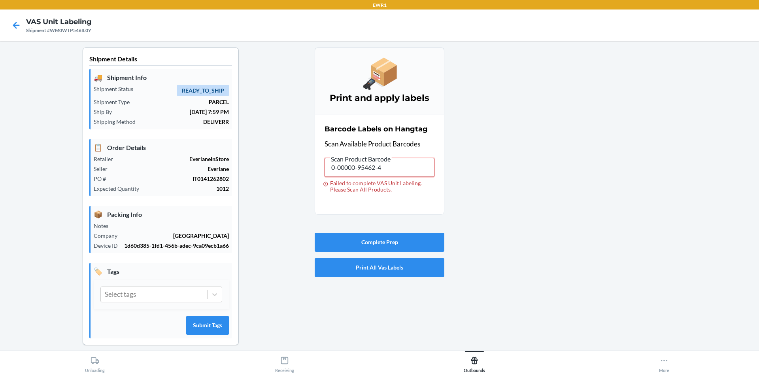
click at [399, 167] on input "0-00000-95462-4" at bounding box center [380, 167] width 110 height 19
click at [393, 167] on input "0-00000-95462-4" at bounding box center [380, 167] width 110 height 19
click at [367, 164] on input "0-00000-95462-4" at bounding box center [380, 167] width 110 height 19
click at [396, 157] on label "Scan Product Barcode 0-00000-95462-4 Failed to complete VAS Unit Labeling. Plea…" at bounding box center [380, 173] width 110 height 39
click at [395, 164] on input "0-00000-95462-4" at bounding box center [380, 167] width 110 height 19
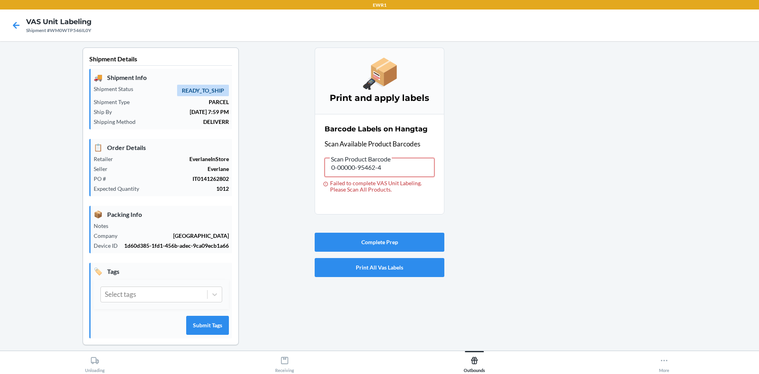
drag, startPoint x: 353, startPoint y: 168, endPoint x: 581, endPoint y: 167, distance: 227.3
click at [581, 167] on div "Shipment Details 🚚 Shipment Info Shipment Status READY_TO_SHIP Shipment Type PA…" at bounding box center [379, 202] width 746 height 310
type input "0-00000-46550-1"
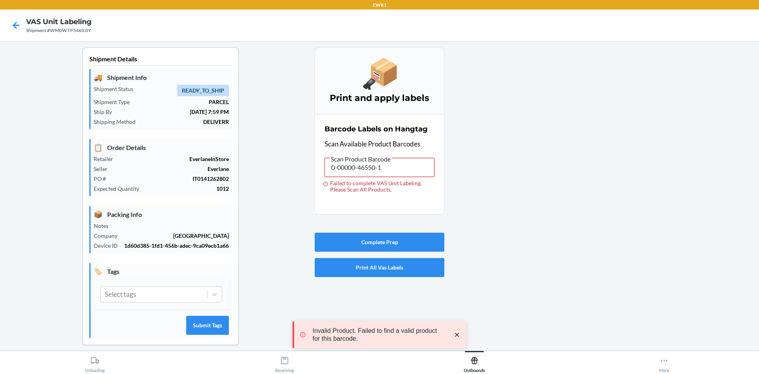
click at [350, 168] on input "0-00000-46550-1" at bounding box center [380, 167] width 110 height 19
click at [352, 168] on input "0-00000-46550-1" at bounding box center [380, 167] width 110 height 19
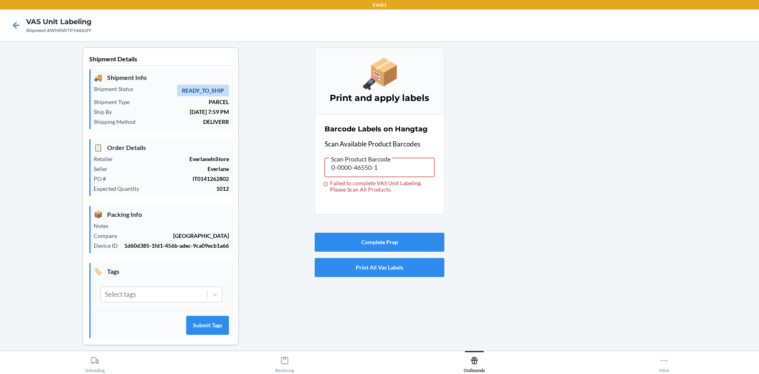
type input "0-00001-46550-1"
click at [400, 173] on input "0-00001-46550-1" at bounding box center [380, 167] width 110 height 19
click at [402, 171] on input "0-00001-46550-1" at bounding box center [380, 167] width 110 height 19
drag, startPoint x: 365, startPoint y: 168, endPoint x: 518, endPoint y: 172, distance: 153.0
click at [517, 172] on div "Shipment Details 🚚 Shipment Info Shipment Status READY_TO_SHIP Shipment Type PA…" at bounding box center [379, 202] width 746 height 310
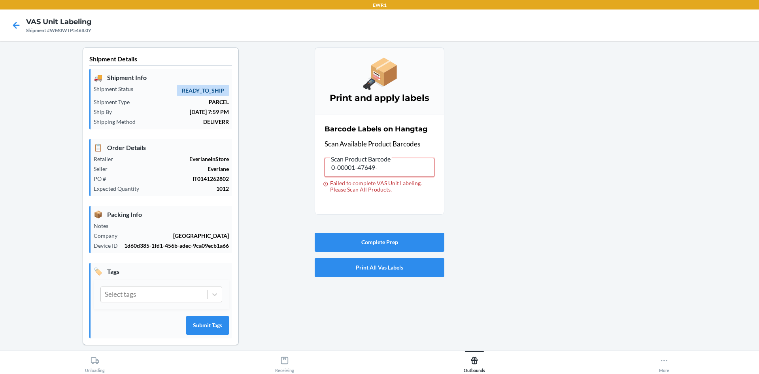
type input "0-00001-47649-1"
drag, startPoint x: 72, startPoint y: 32, endPoint x: 412, endPoint y: 165, distance: 365.7
click at [412, 165] on input "0-00001-47649-1" at bounding box center [380, 167] width 110 height 19
click at [403, 171] on input "0-00001-47649-1" at bounding box center [380, 167] width 110 height 19
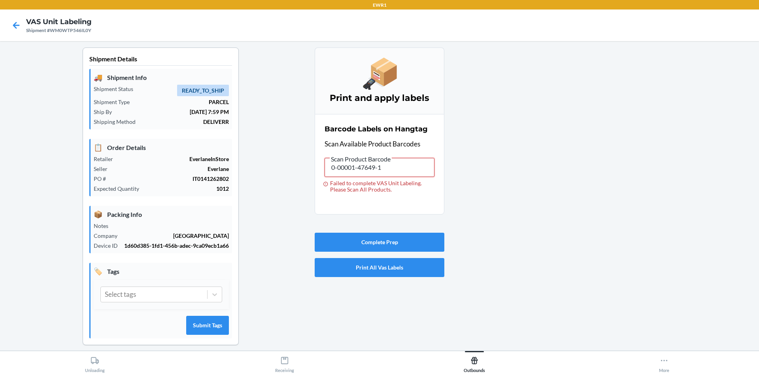
click at [403, 171] on input "0-00001-47649-1" at bounding box center [380, 167] width 110 height 19
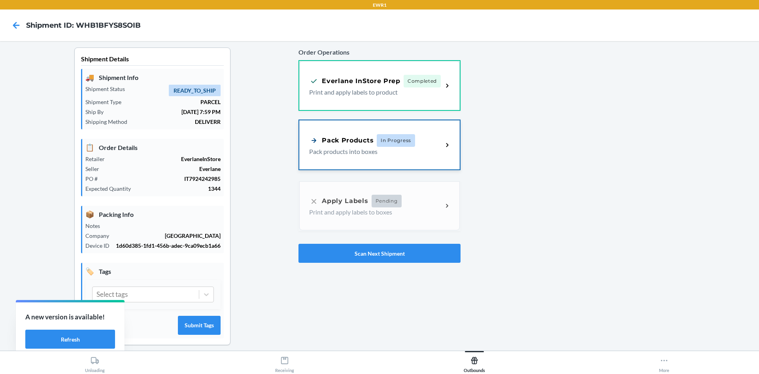
click at [401, 157] on div "Pack Products In Progress Pack products into boxes" at bounding box center [379, 144] width 161 height 49
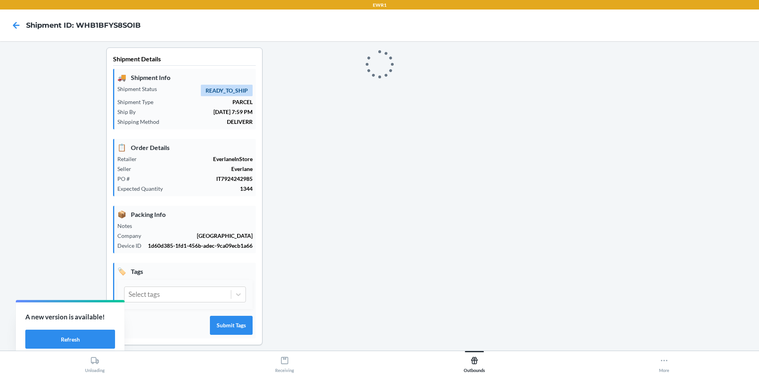
drag, startPoint x: 422, startPoint y: 175, endPoint x: 504, endPoint y: 357, distance: 199.8
click at [432, 196] on div at bounding box center [575, 202] width 357 height 310
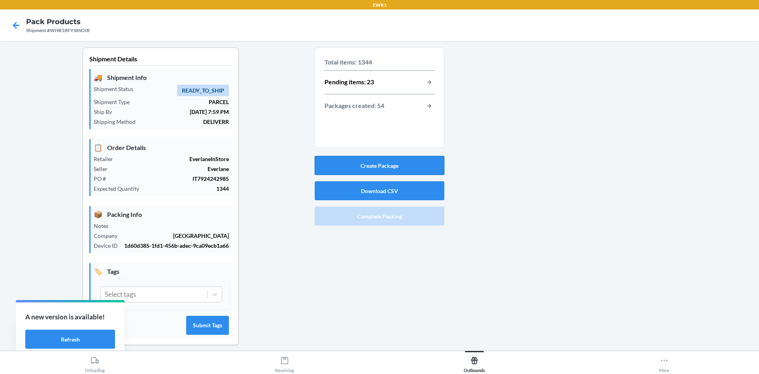
click at [393, 162] on button "Create Package" at bounding box center [380, 165] width 130 height 19
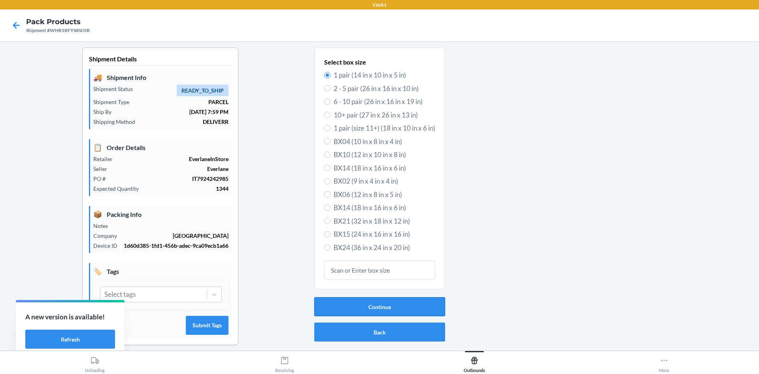
click at [396, 306] on button "Continue" at bounding box center [379, 306] width 131 height 19
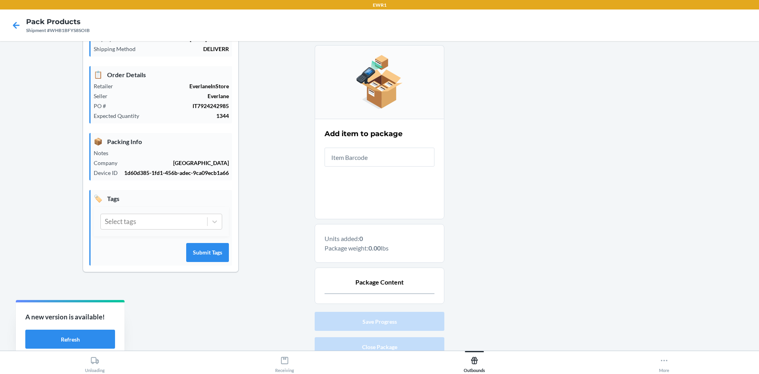
scroll to position [107, 0]
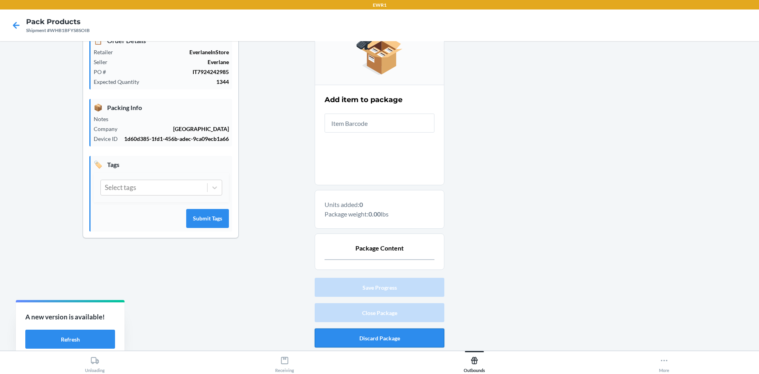
click at [371, 335] on button "Discard Package" at bounding box center [380, 337] width 130 height 19
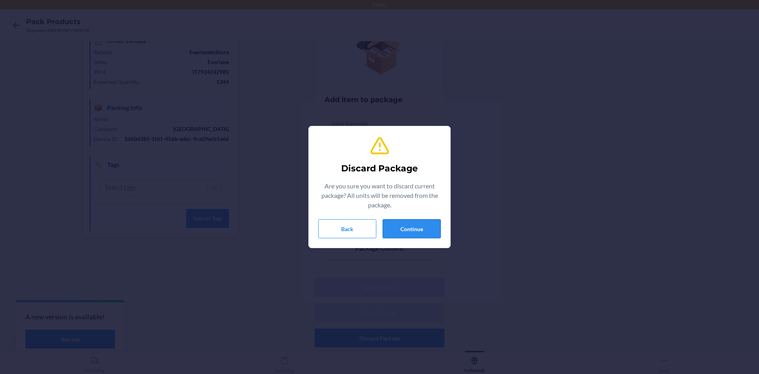
click at [414, 230] on button "Continue" at bounding box center [412, 228] width 58 height 19
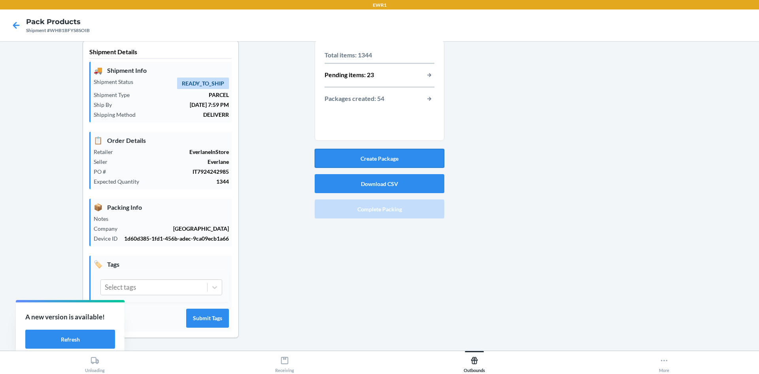
click at [431, 165] on button "Create Package" at bounding box center [380, 158] width 130 height 19
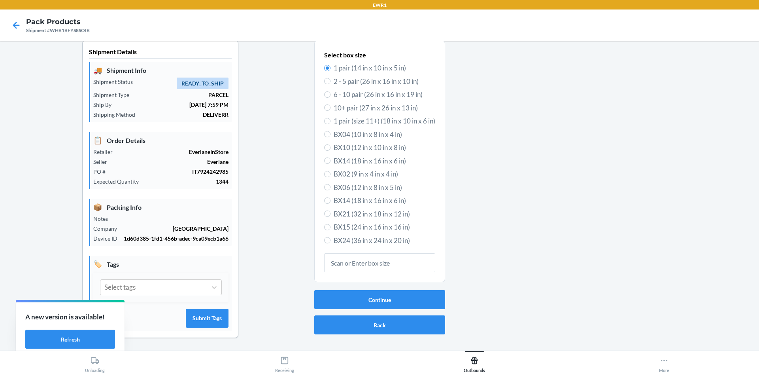
click at [347, 227] on span "BX15 (24 in x 16 in x 16 in)" at bounding box center [385, 227] width 102 height 10
click at [330, 227] on input "BX15 (24 in x 16 in x 16 in)" at bounding box center [327, 227] width 6 height 6
radio input "true"
radio input "false"
click at [379, 304] on button "Continue" at bounding box center [379, 299] width 131 height 19
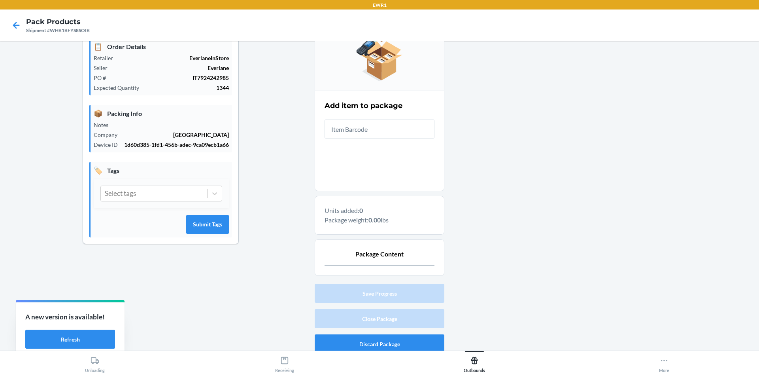
scroll to position [107, 0]
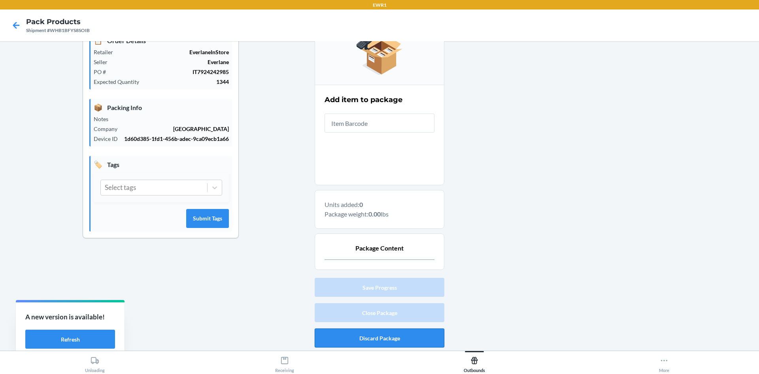
click at [400, 335] on button "Discard Package" at bounding box center [380, 337] width 130 height 19
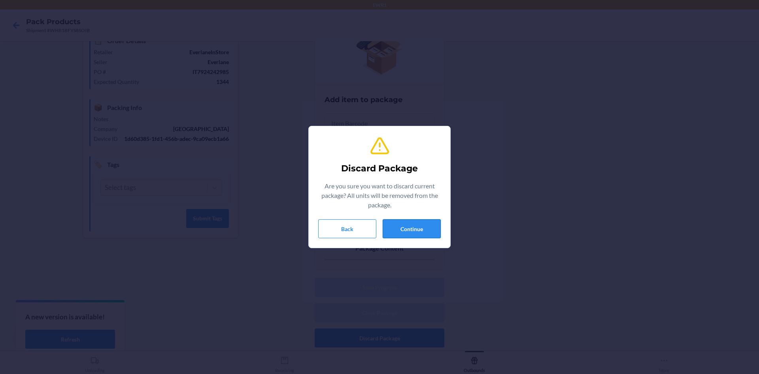
click at [429, 228] on button "Continue" at bounding box center [412, 228] width 58 height 19
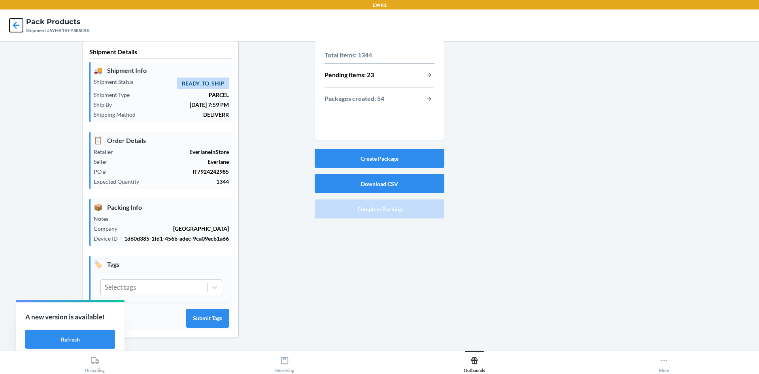
click at [17, 23] on icon at bounding box center [15, 25] width 13 height 13
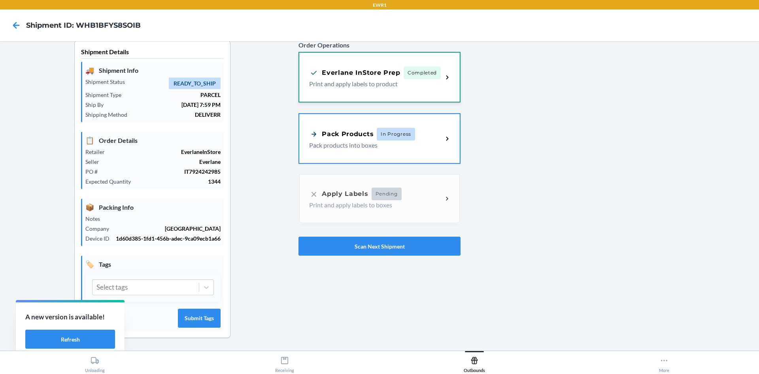
click at [393, 81] on p "Print and apply labels to product" at bounding box center [372, 83] width 127 height 9
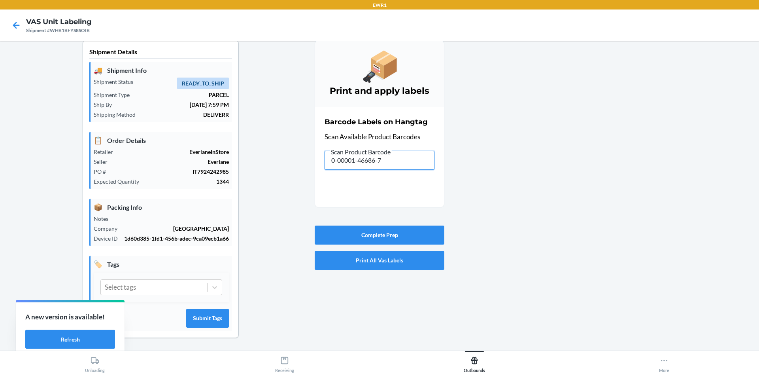
drag, startPoint x: 355, startPoint y: 161, endPoint x: 425, endPoint y: 162, distance: 70.4
click at [425, 162] on input "0-00001-46686-7" at bounding box center [380, 160] width 110 height 19
click at [421, 161] on input "0-00001-46686-7" at bounding box center [380, 160] width 110 height 19
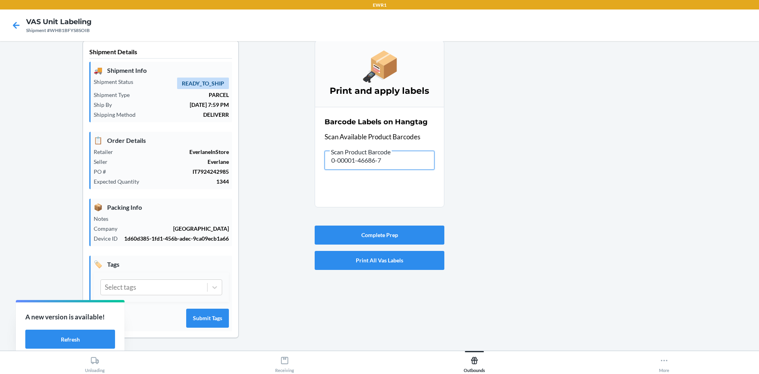
click at [421, 161] on input "0-00001-46686-7" at bounding box center [380, 160] width 110 height 19
click at [423, 157] on input "0-00001-23885-3" at bounding box center [380, 160] width 110 height 19
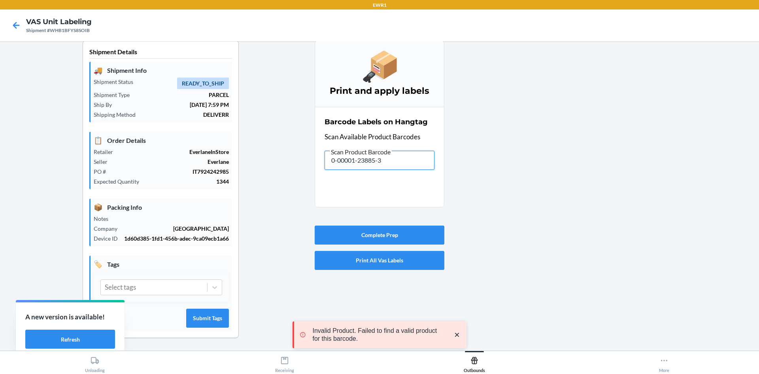
click at [399, 165] on input "0-00001-23885-3" at bounding box center [380, 160] width 110 height 19
click at [400, 166] on input "0-00001-23885-3" at bounding box center [380, 160] width 110 height 19
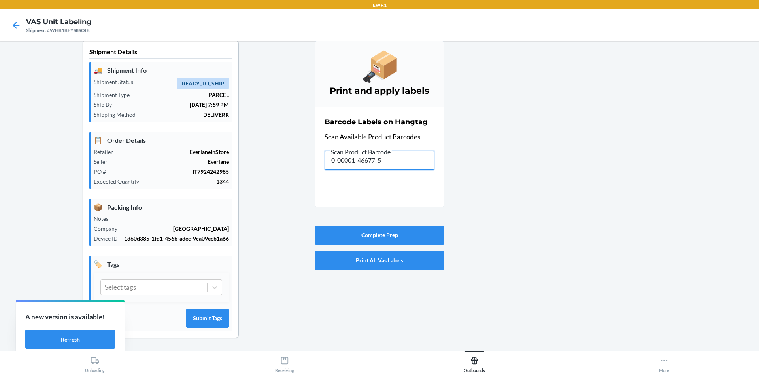
click at [414, 159] on input "0-00001-46677-5" at bounding box center [380, 160] width 110 height 19
click at [414, 159] on input "0-00001-23882-2" at bounding box center [380, 160] width 110 height 19
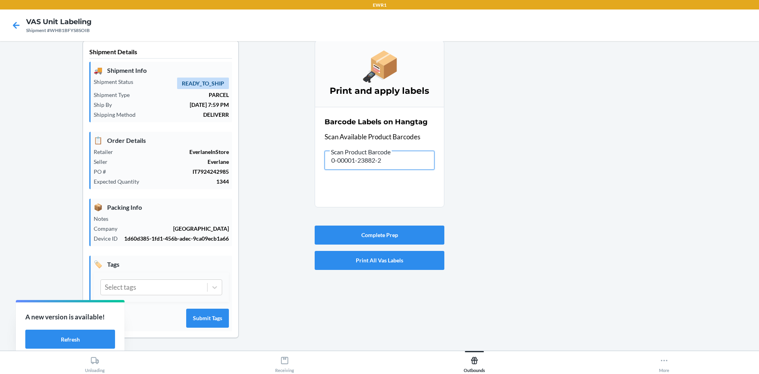
click at [414, 159] on input "0-00001-23882-2" at bounding box center [380, 160] width 110 height 19
click at [414, 159] on input "0-00001-48846-3" at bounding box center [380, 160] width 110 height 19
click at [414, 159] on input "0-00001-46213-5" at bounding box center [380, 160] width 110 height 19
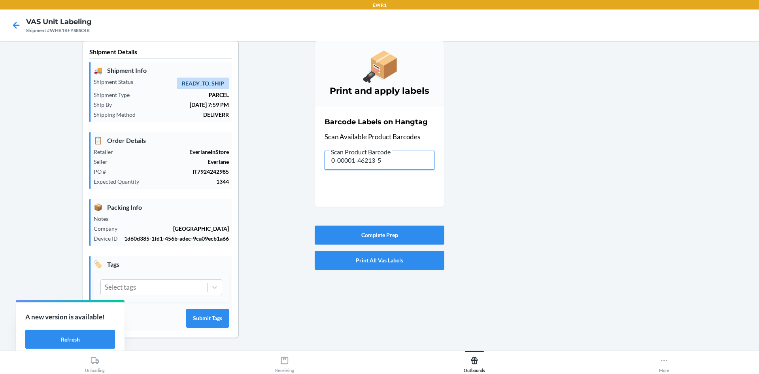
click at [414, 159] on input "0-00001-46213-5" at bounding box center [380, 160] width 110 height 19
click at [407, 159] on input "0-00001-46671-3" at bounding box center [380, 160] width 110 height 19
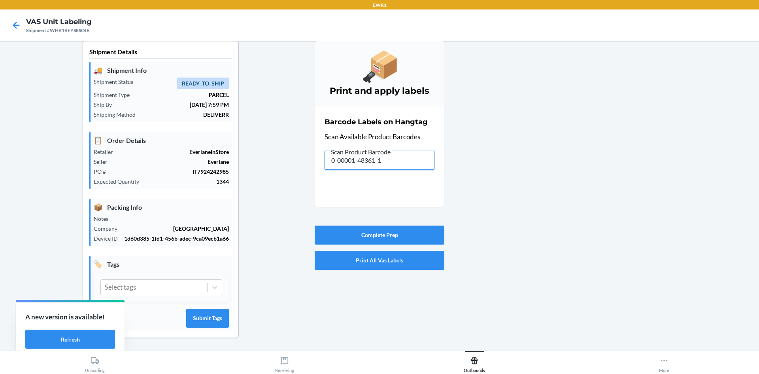
click at [407, 159] on input "0-00001-48361-1" at bounding box center [380, 160] width 110 height 19
click at [407, 159] on input "0-00001-48848-7" at bounding box center [380, 160] width 110 height 19
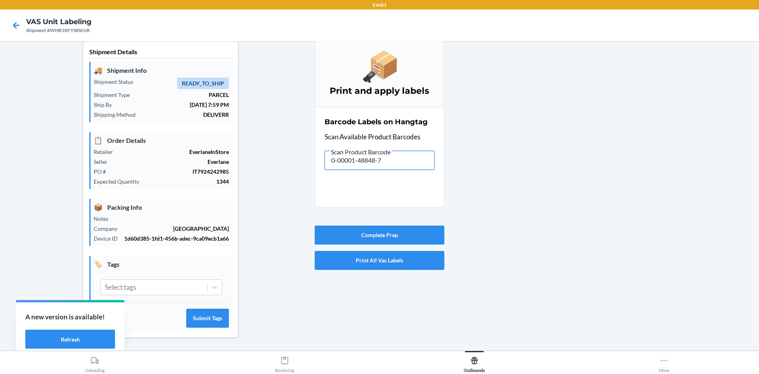
click at [407, 159] on input "0-00001-48848-7" at bounding box center [380, 160] width 110 height 19
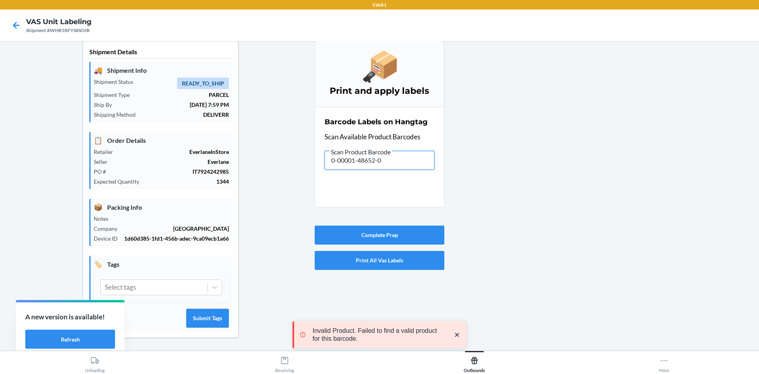
click at [420, 162] on input "0-00001-48652-0" at bounding box center [380, 160] width 110 height 19
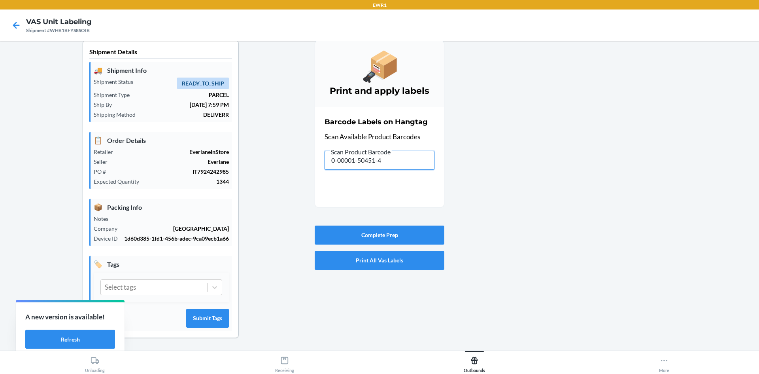
click at [410, 167] on input "0-00001-50451-4" at bounding box center [380, 160] width 110 height 19
click at [410, 167] on input "0-00001-49320-7" at bounding box center [380, 160] width 110 height 19
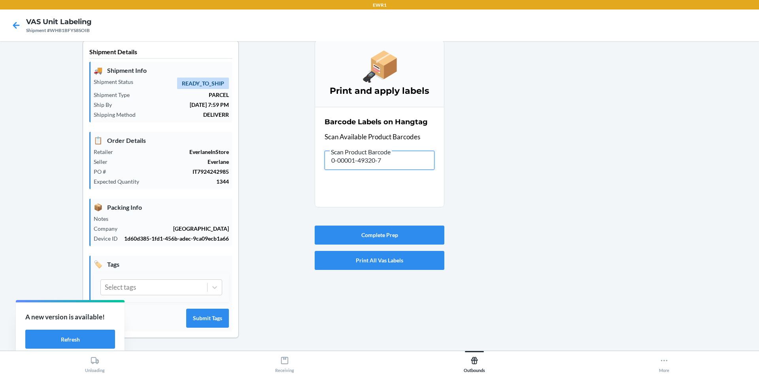
click at [410, 167] on input "0-00001-49320-7" at bounding box center [380, 160] width 110 height 19
click at [410, 167] on input "0-00001-46161-9" at bounding box center [380, 160] width 110 height 19
click at [416, 164] on input "0-00001-46681-2" at bounding box center [380, 160] width 110 height 19
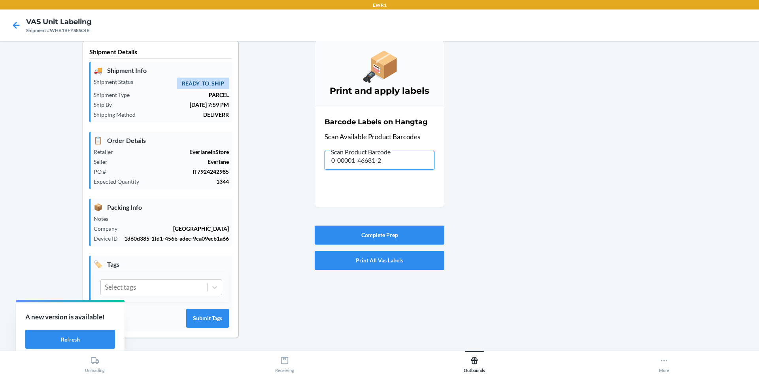
click at [416, 164] on input "0-00001-46681-2" at bounding box center [380, 160] width 110 height 19
click at [423, 166] on input "0-00001-48361-1" at bounding box center [380, 160] width 110 height 19
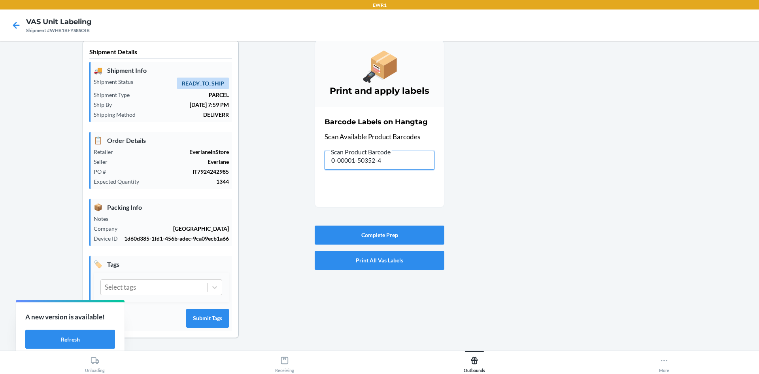
click at [423, 166] on input "0-00001-50352-4" at bounding box center [380, 160] width 110 height 19
click at [423, 166] on input "0-00001-46681-2" at bounding box center [380, 160] width 110 height 19
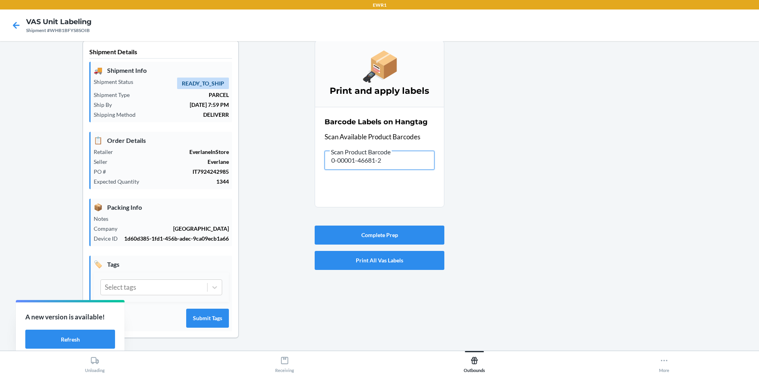
click at [423, 166] on input "0-00001-46681-2" at bounding box center [380, 160] width 110 height 19
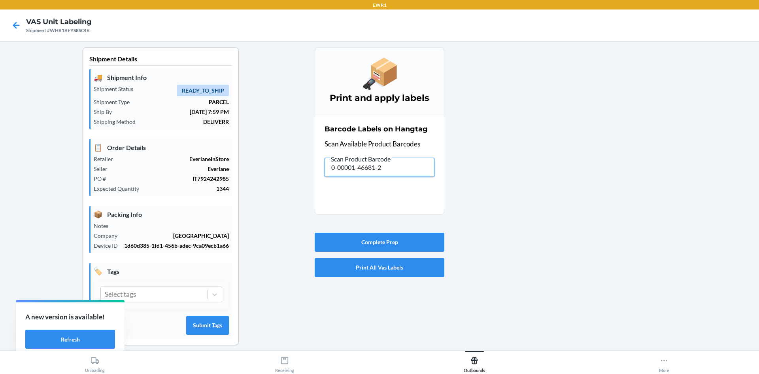
click at [423, 166] on input "0-00001-46681-2" at bounding box center [380, 167] width 110 height 19
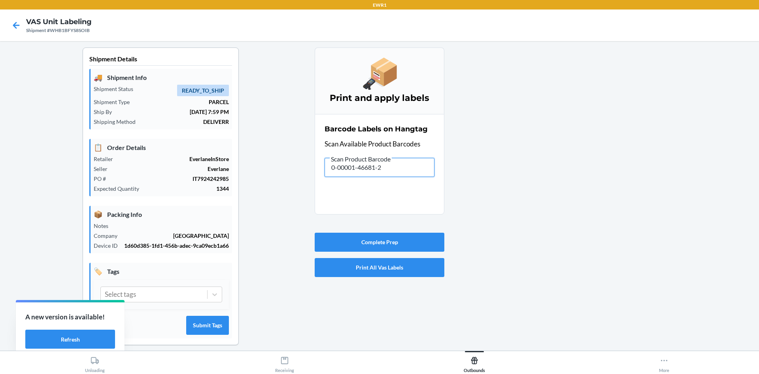
click at [423, 166] on input "0-00001-46681-2" at bounding box center [380, 167] width 110 height 19
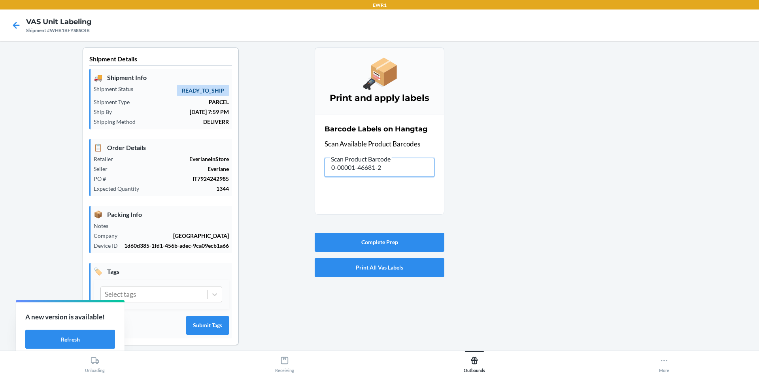
click at [423, 166] on input "0-00001-46681-2" at bounding box center [380, 167] width 110 height 19
click at [423, 165] on input "0-00001-46681-2" at bounding box center [380, 167] width 110 height 19
click at [421, 165] on input "0-00001-46681-2" at bounding box center [380, 167] width 110 height 19
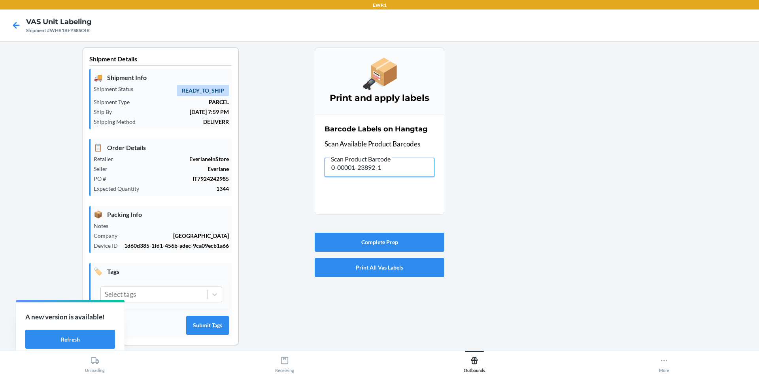
click at [410, 172] on input "0-00001-23892-1" at bounding box center [380, 167] width 110 height 19
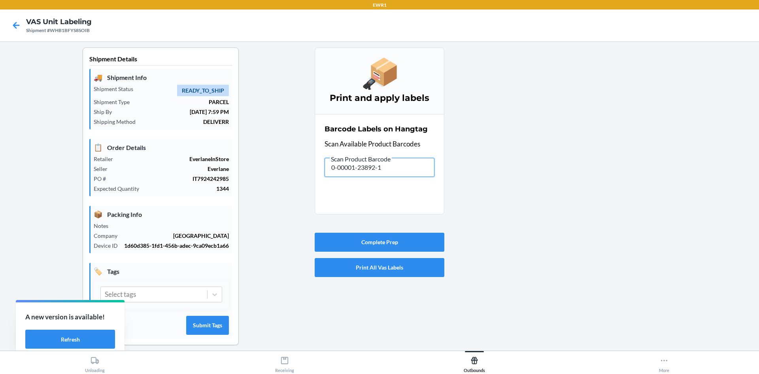
drag, startPoint x: 410, startPoint y: 172, endPoint x: 414, endPoint y: 174, distance: 4.3
click at [414, 174] on input "0-00001-23892-1" at bounding box center [380, 167] width 110 height 19
click at [14, 22] on icon at bounding box center [15, 25] width 13 height 13
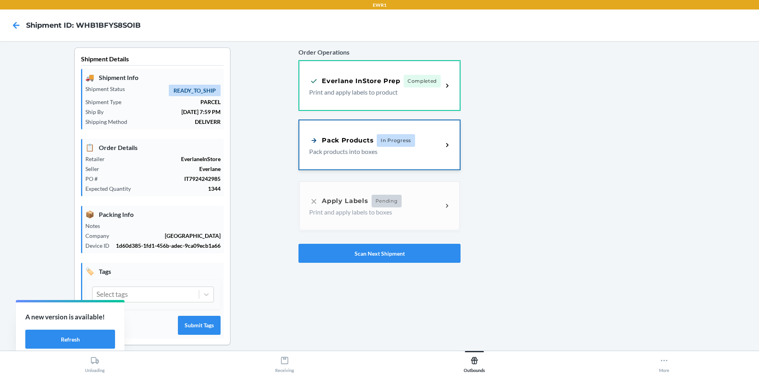
click at [390, 143] on span "In Progress" at bounding box center [396, 140] width 38 height 13
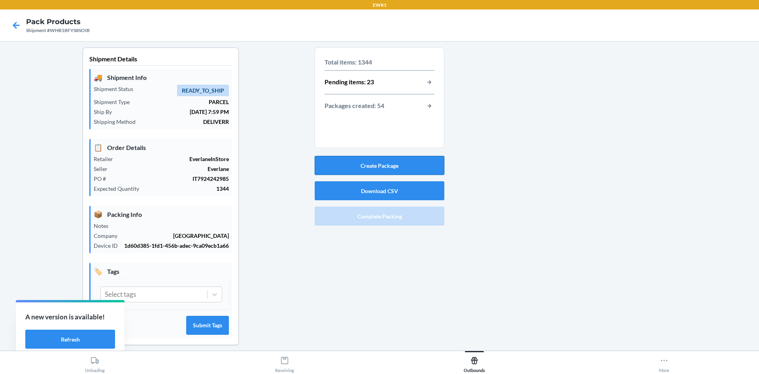
click at [394, 168] on button "Create Package" at bounding box center [380, 165] width 130 height 19
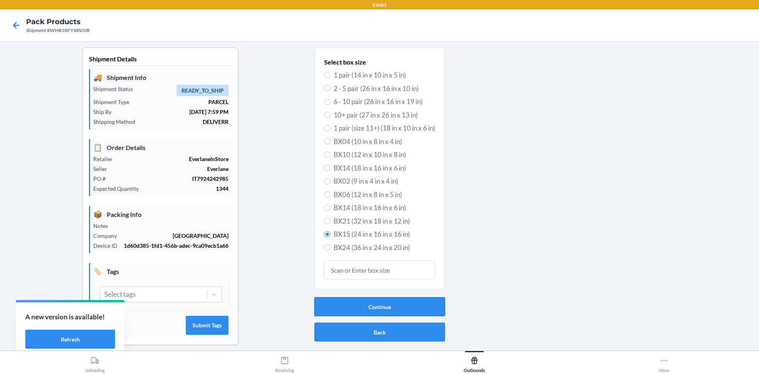
click at [396, 304] on button "Continue" at bounding box center [379, 306] width 131 height 19
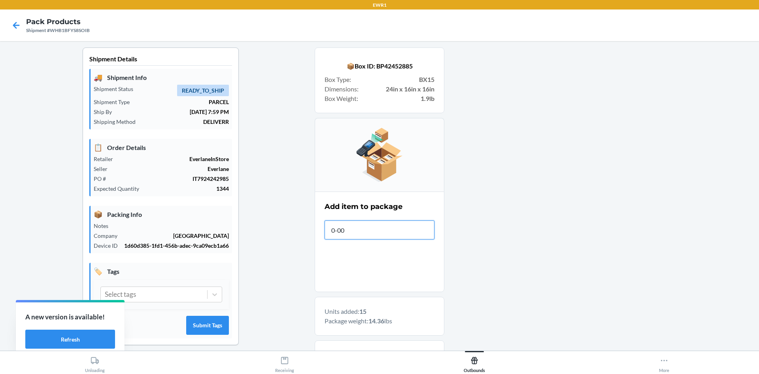
type input "0-000"
type input "0-00001-46213-5"
click at [397, 230] on input "0-00001-46213-5" at bounding box center [380, 229] width 110 height 19
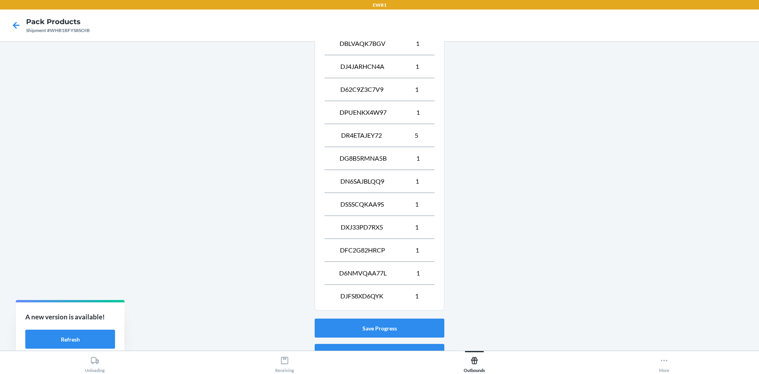
scroll to position [466, 0]
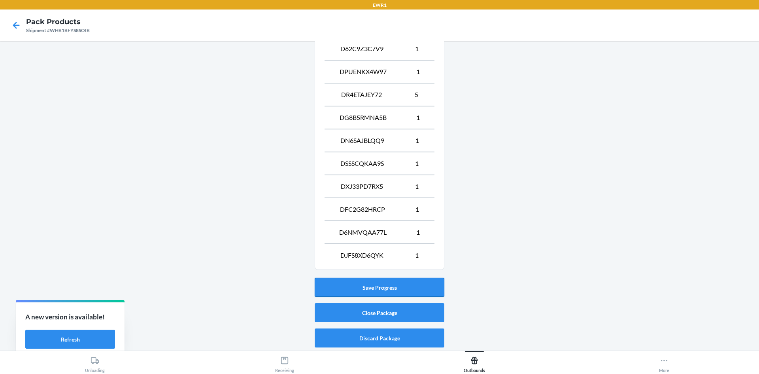
click at [378, 285] on button "Save Progress" at bounding box center [380, 287] width 130 height 19
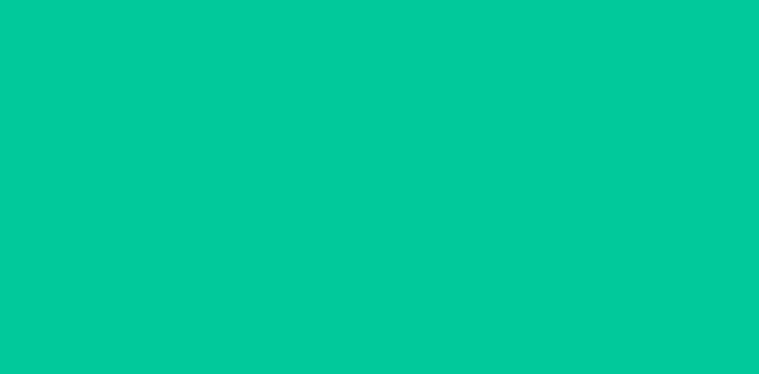
scroll to position [7, 0]
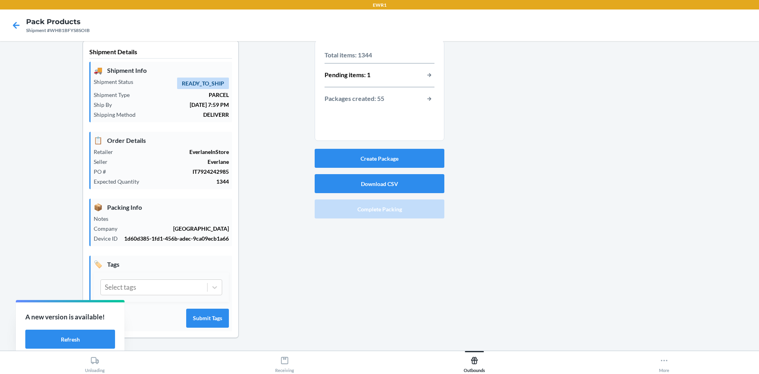
click at [432, 74] on section "Total items: 1344 Pending items: 1 Packages created: 55" at bounding box center [380, 90] width 130 height 100
click at [429, 75] on button "button-view-pending-items" at bounding box center [429, 75] width 10 height 10
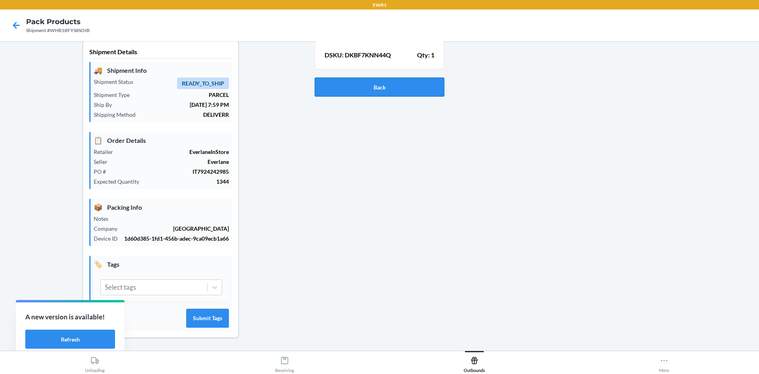
click at [378, 87] on button "Back" at bounding box center [380, 86] width 130 height 19
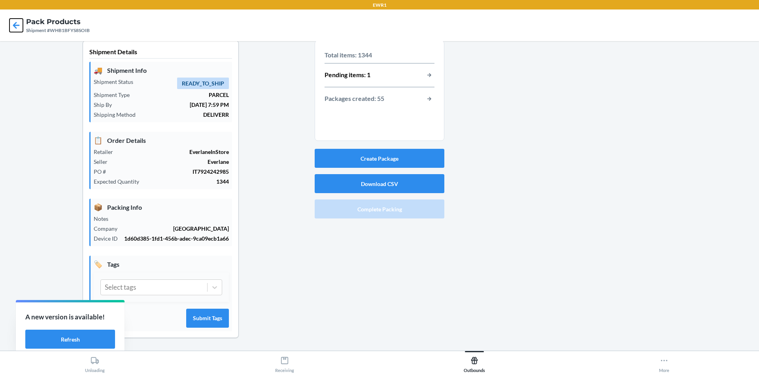
click at [12, 26] on icon at bounding box center [15, 25] width 13 height 13
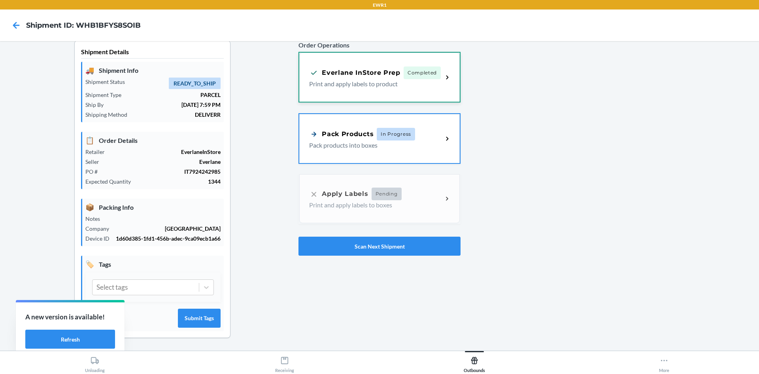
click at [435, 91] on div "Everlane InStore Prep Completed Print and apply labels to product" at bounding box center [379, 77] width 161 height 49
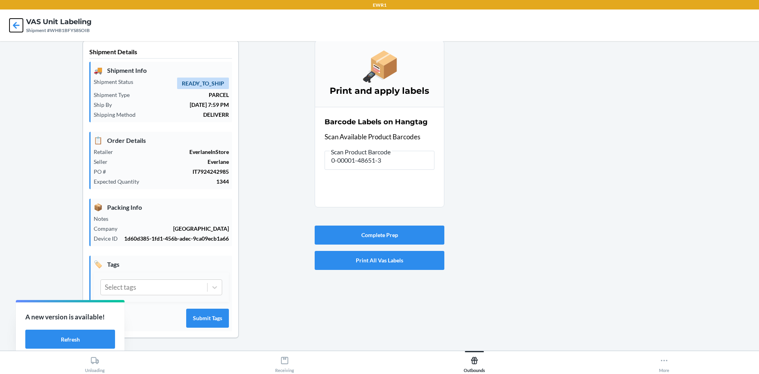
click at [11, 28] on icon at bounding box center [15, 25] width 13 height 13
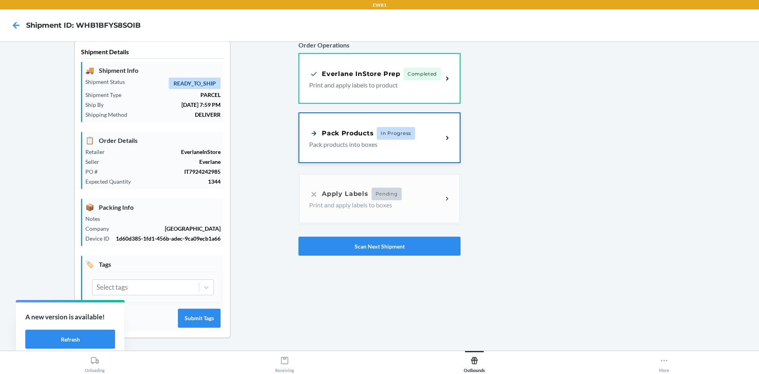
click at [371, 145] on p "Pack products into boxes" at bounding box center [372, 144] width 127 height 9
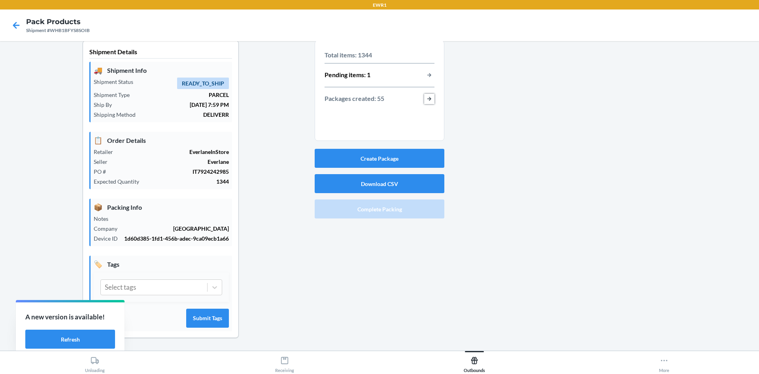
click at [431, 101] on button "button-view-packages-created" at bounding box center [429, 99] width 10 height 10
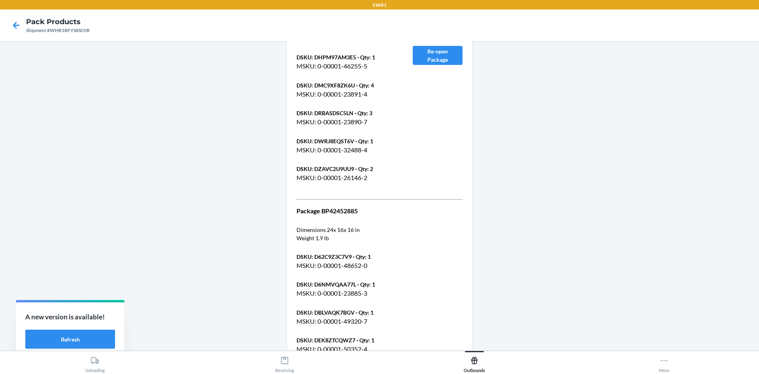
scroll to position [21267, 0]
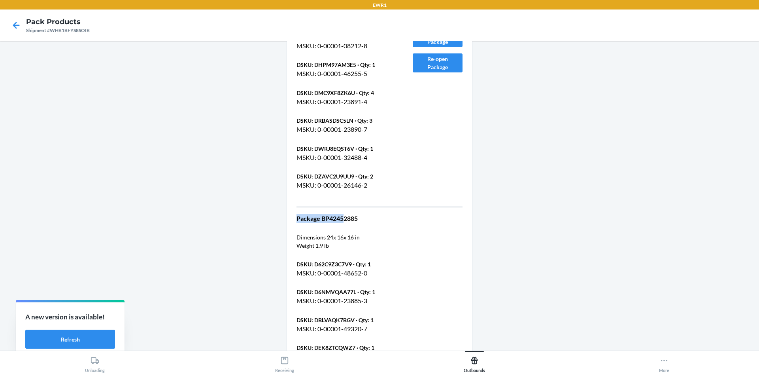
drag, startPoint x: 343, startPoint y: 221, endPoint x: 427, endPoint y: 230, distance: 84.7
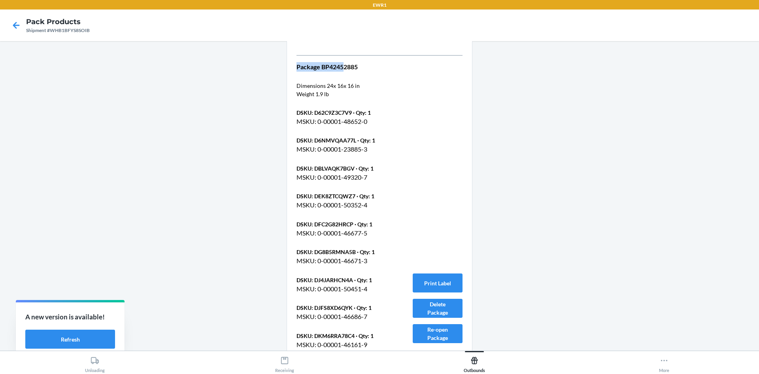
scroll to position [21504, 0]
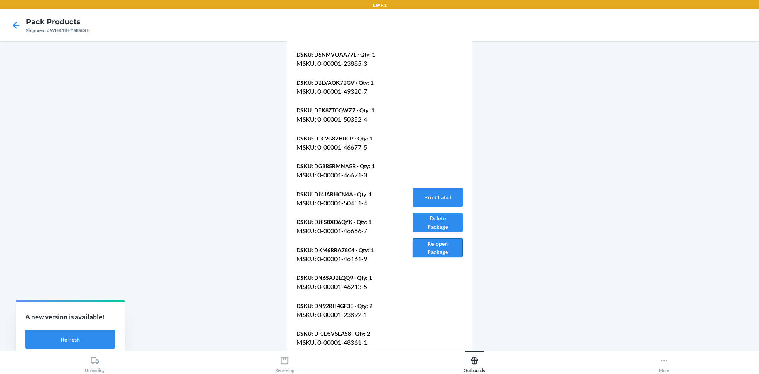
click at [438, 245] on button "Re-open Package" at bounding box center [438, 247] width 50 height 19
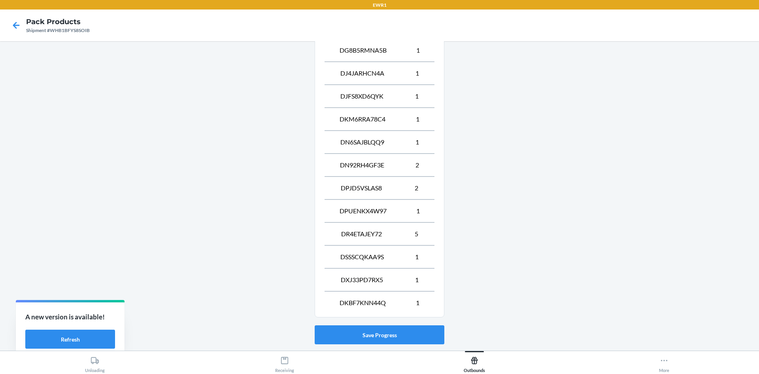
scroll to position [489, 0]
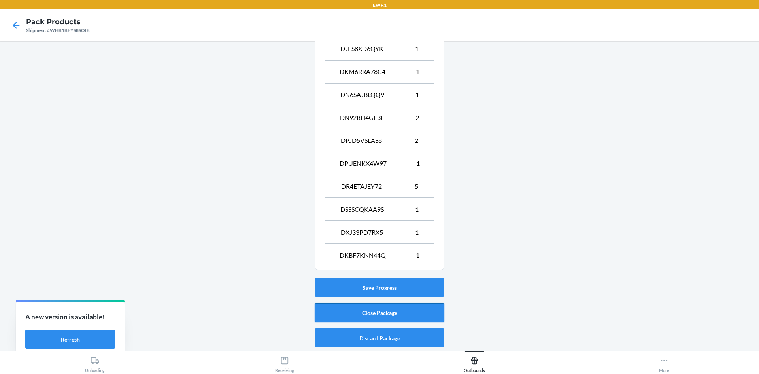
click at [391, 312] on button "Close Package" at bounding box center [380, 312] width 130 height 19
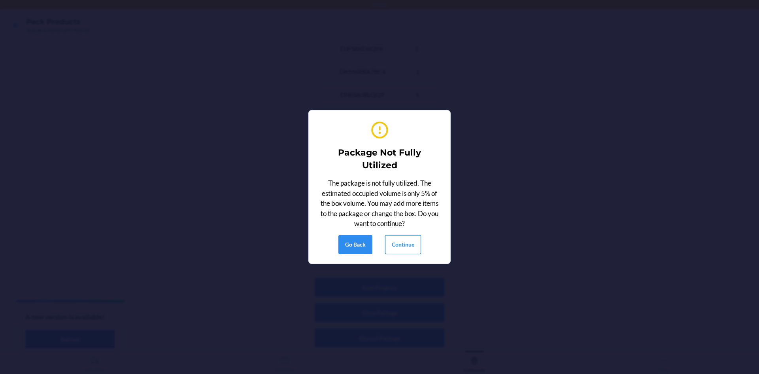
click at [400, 248] on button "Continue" at bounding box center [403, 244] width 36 height 19
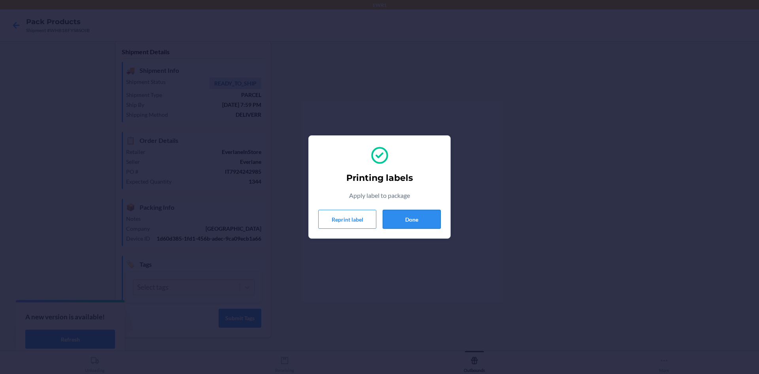
click at [422, 227] on button "Done" at bounding box center [412, 219] width 58 height 19
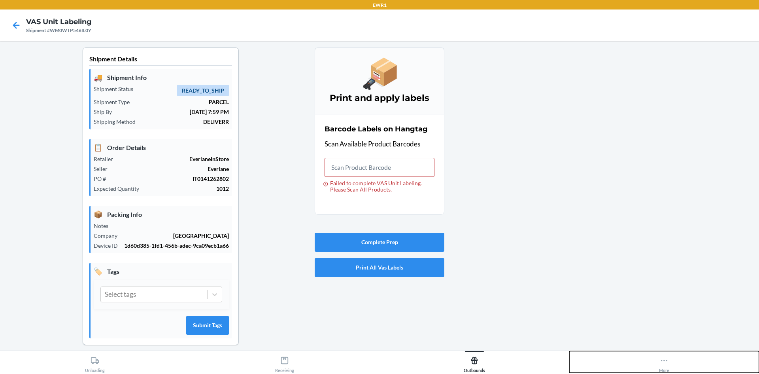
click at [678, 362] on button "More" at bounding box center [664, 362] width 190 height 22
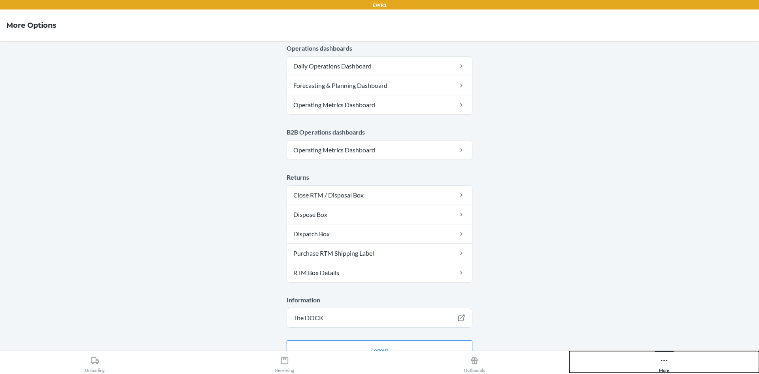
scroll to position [386, 0]
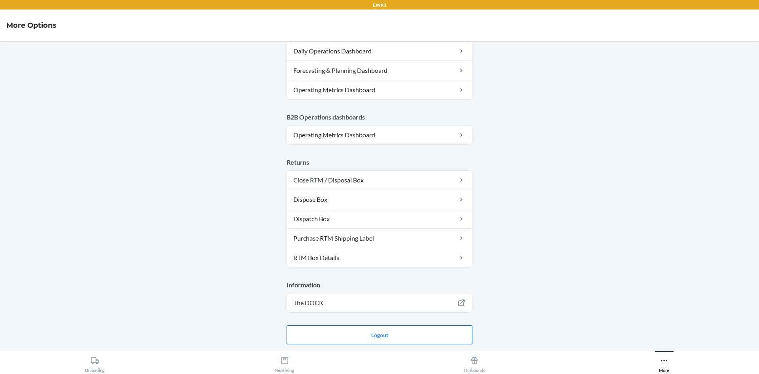
click at [383, 332] on button "Logout" at bounding box center [380, 334] width 186 height 19
